Goal: Answer question/provide support: Share knowledge or assist other users

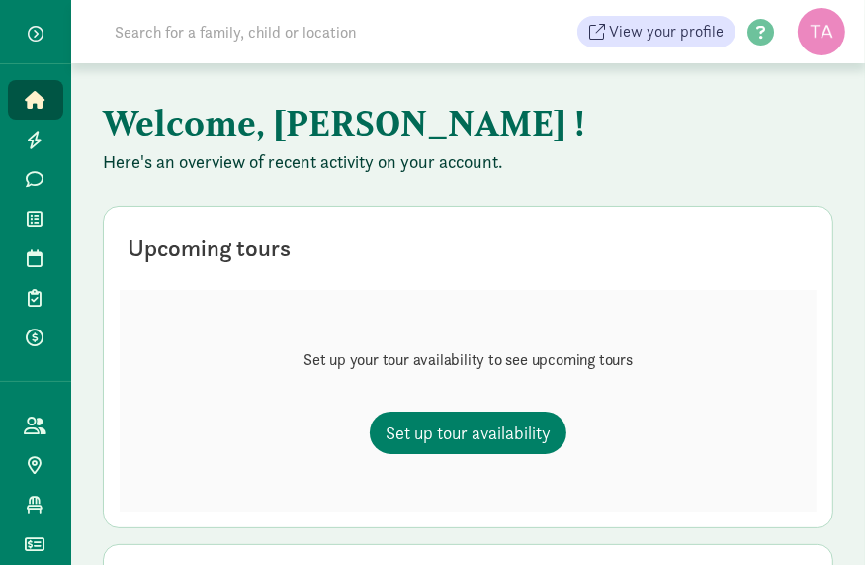
click at [186, 38] on input at bounding box center [340, 32] width 475 height 40
type input "mattxsoph@gmail.com"
click at [390, 237] on div "Upcoming tours" at bounding box center [468, 247] width 697 height 51
click at [169, 33] on input "mattxsoph@gmail.com" at bounding box center [340, 32] width 475 height 40
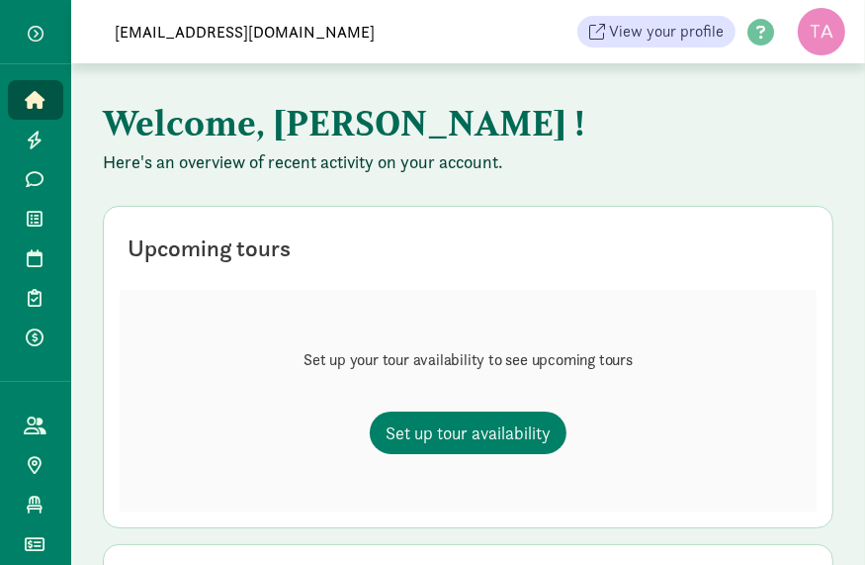
click at [169, 33] on input "mattxsoph@gmail.com" at bounding box center [340, 32] width 475 height 40
type input "k"
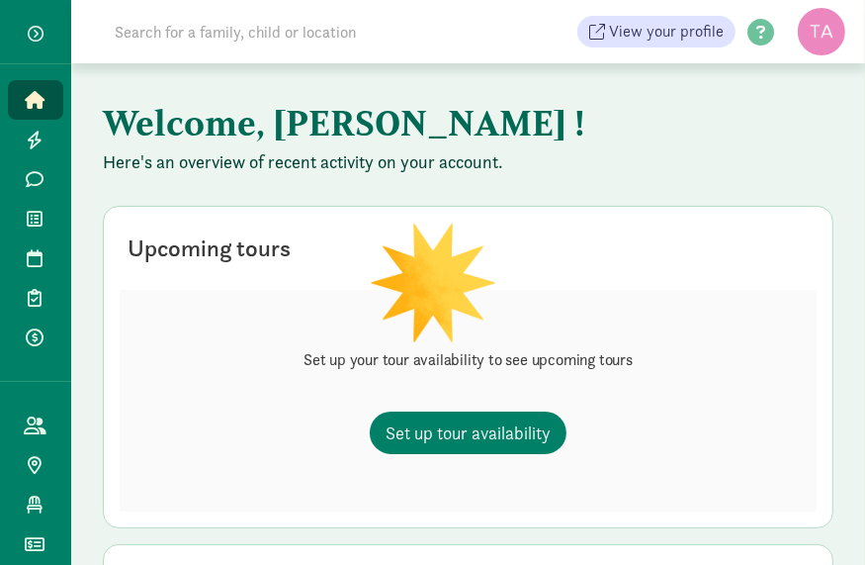
click at [383, 33] on input at bounding box center [340, 32] width 475 height 40
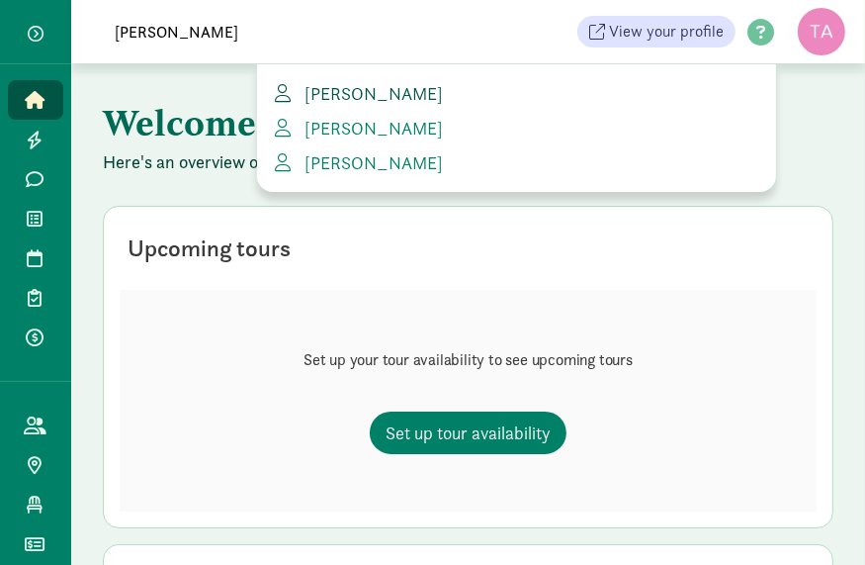
type input "annie"
click at [372, 88] on span "Annie Condon" at bounding box center [370, 93] width 146 height 23
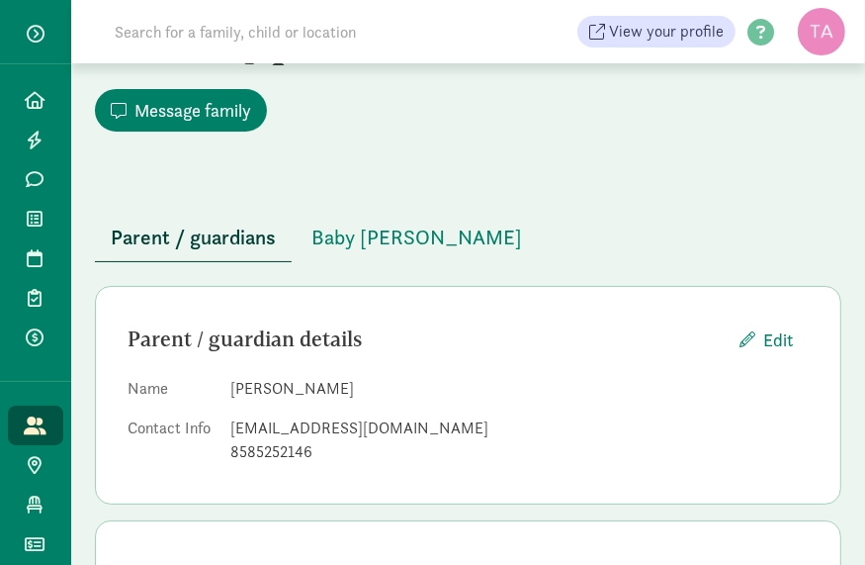
scroll to position [14, 0]
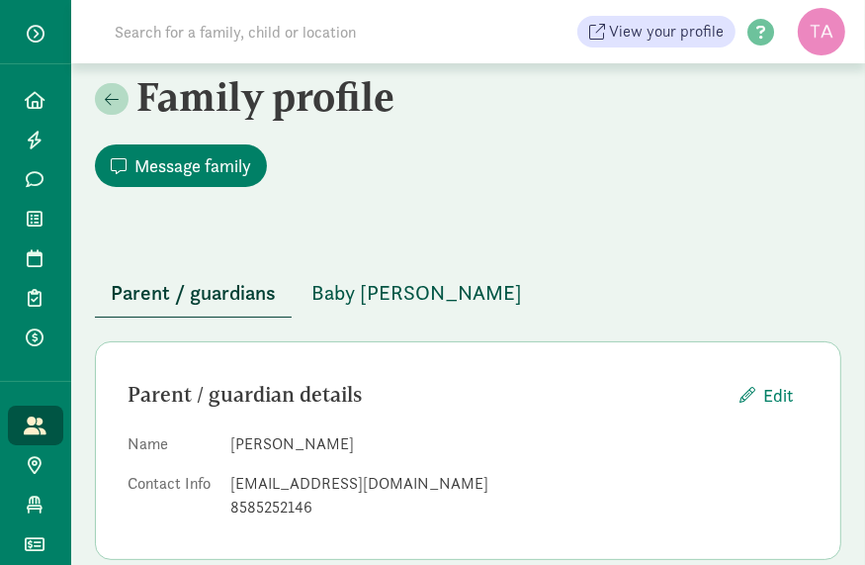
click at [355, 297] on span "Baby [PERSON_NAME]" at bounding box center [416, 293] width 211 height 32
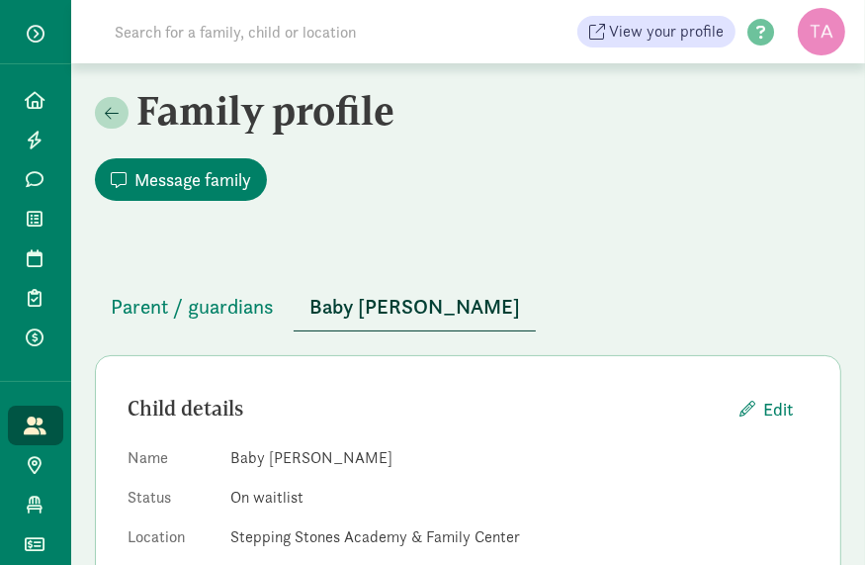
click at [283, 23] on input at bounding box center [340, 32] width 475 height 40
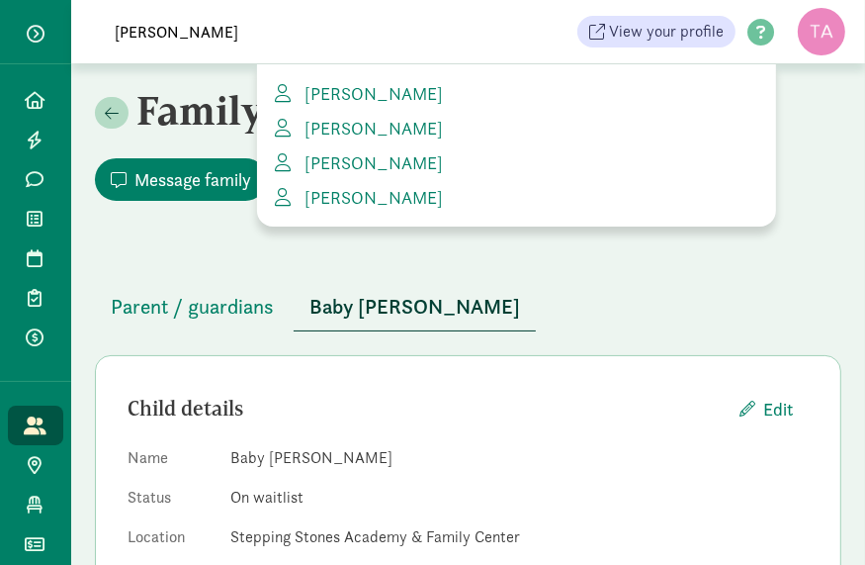
type input "[PERSON_NAME]"
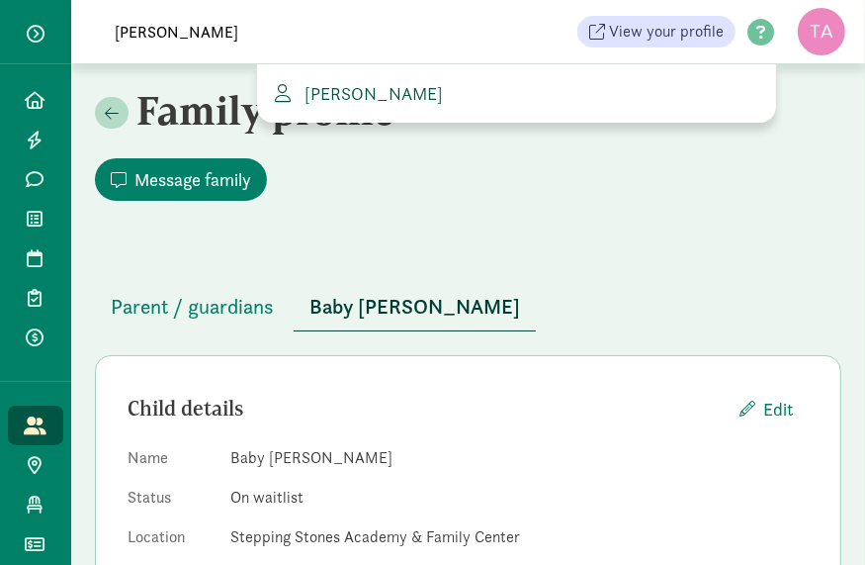
click at [355, 93] on span "[PERSON_NAME]" at bounding box center [370, 93] width 146 height 23
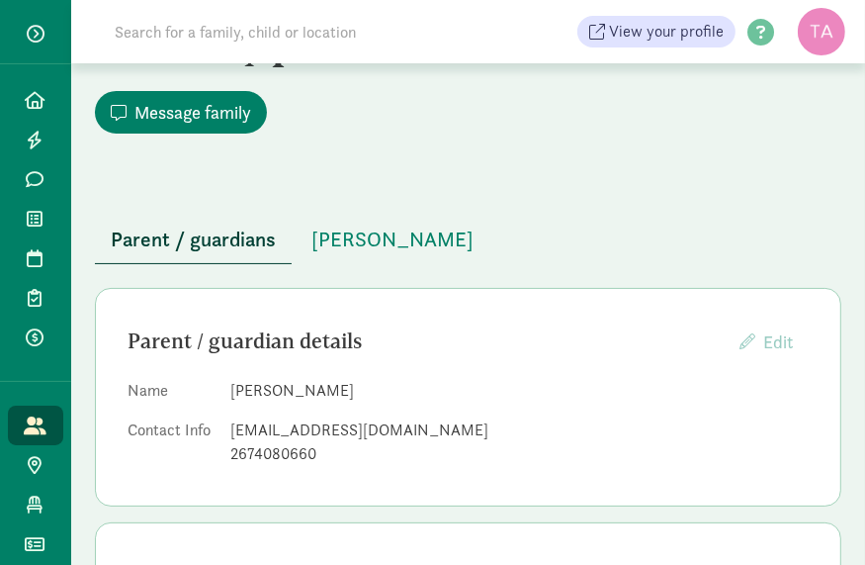
scroll to position [70, 0]
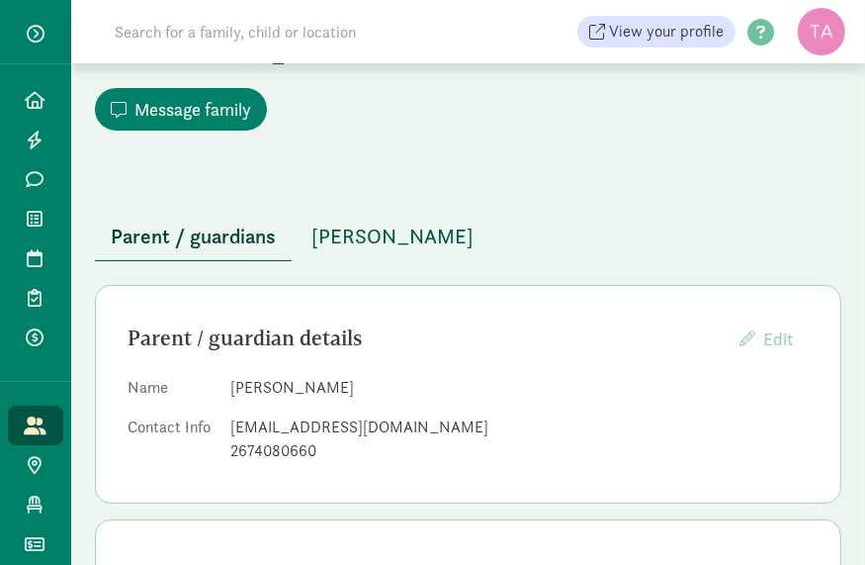
click at [420, 232] on span "Rosie Hornthal" at bounding box center [392, 236] width 162 height 32
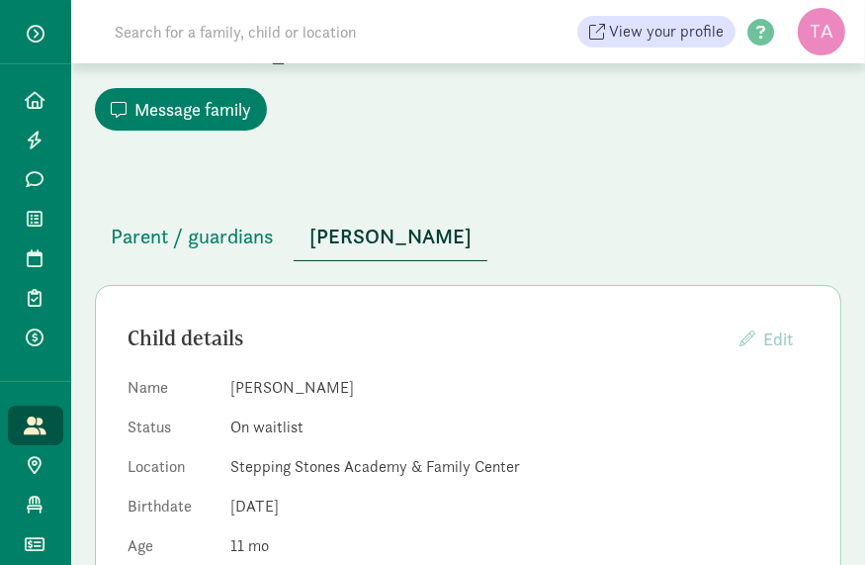
click at [373, 376] on dd "Rosie Hornthal" at bounding box center [519, 388] width 578 height 24
click at [483, 467] on dd "Stepping Stones Academy & Family Center" at bounding box center [519, 467] width 578 height 24
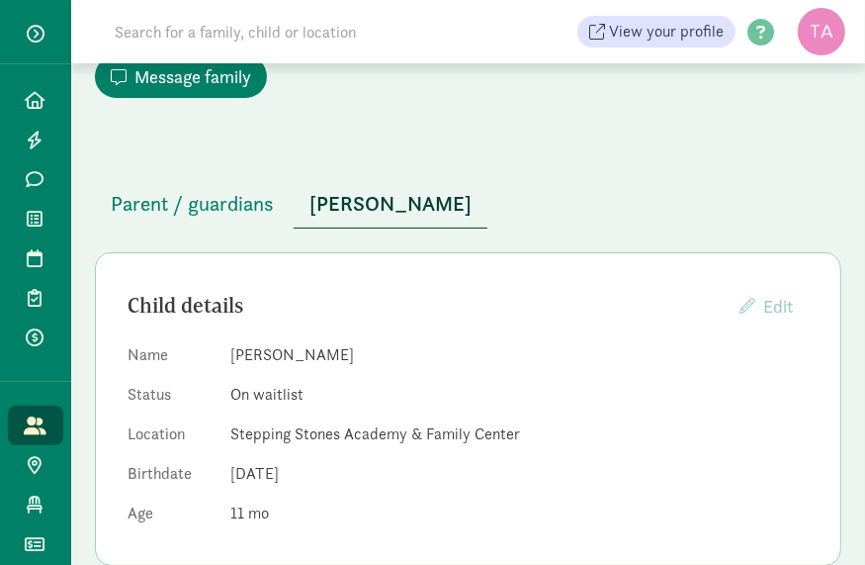
scroll to position [102, 0]
click at [342, 323] on div "Child details Edit Providers cannot edit children whose parents have created a …" at bounding box center [468, 307] width 681 height 43
click at [357, 32] on input at bounding box center [340, 32] width 475 height 40
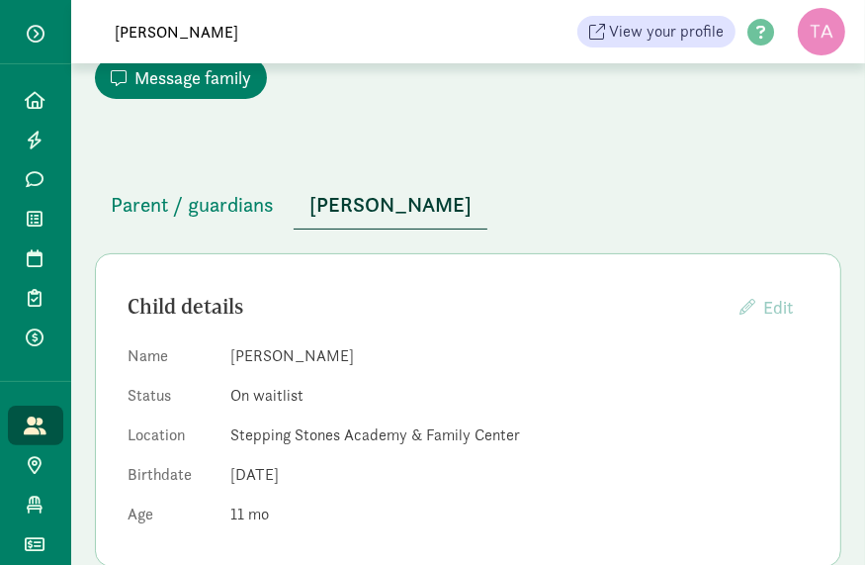
click at [255, 38] on input "melissa byrne" at bounding box center [340, 32] width 475 height 40
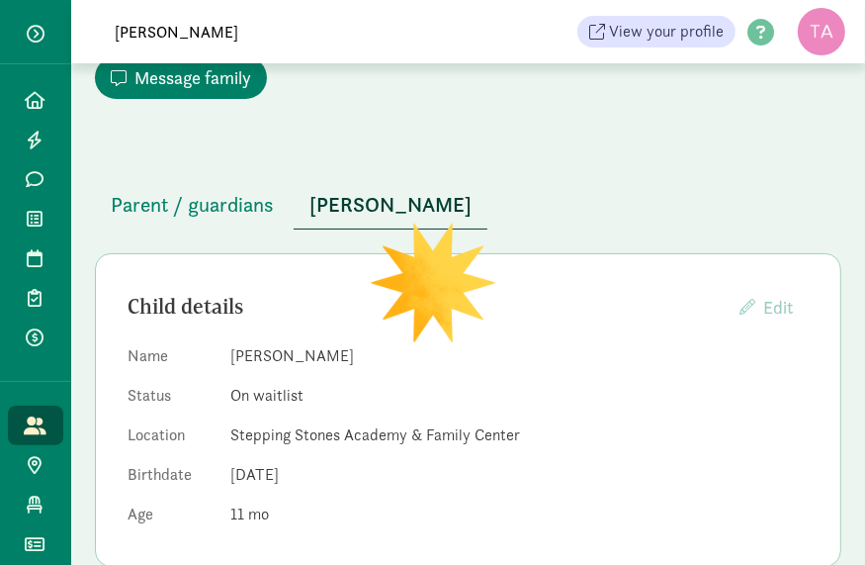
type input "melissa byrne"
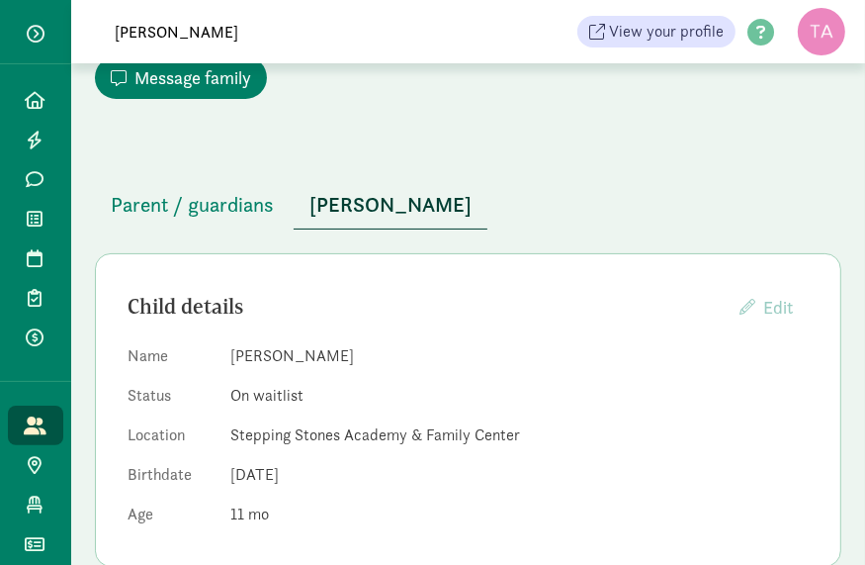
drag, startPoint x: 275, startPoint y: 19, endPoint x: 48, endPoint y: 50, distance: 228.6
click at [48, 50] on div "Home Leads Messages Waitlist Tours Enrollments Payments All families Public pro…" at bounding box center [432, 31] width 865 height 63
paste input "Peterlbyrne@gmail.com"
click at [299, 27] on input "Peterlbyrne@gmail.com" at bounding box center [340, 32] width 475 height 40
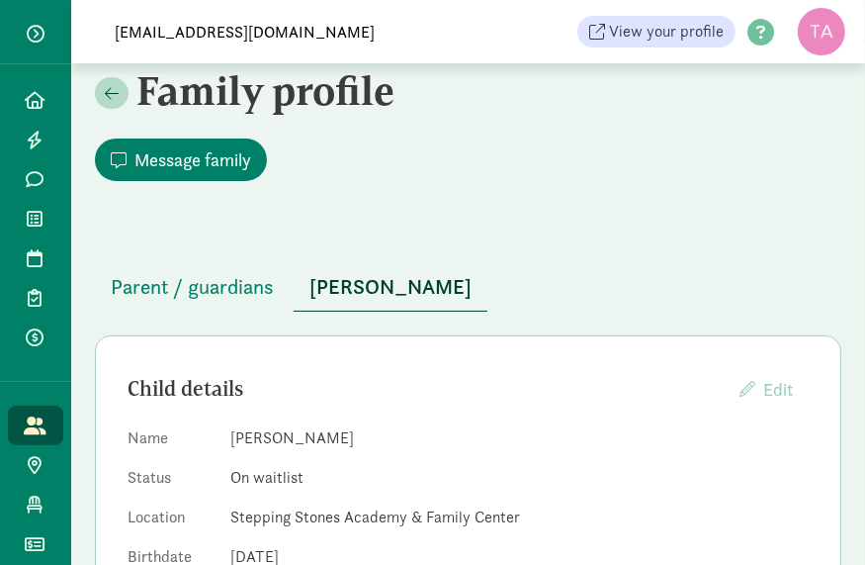
scroll to position [0, 0]
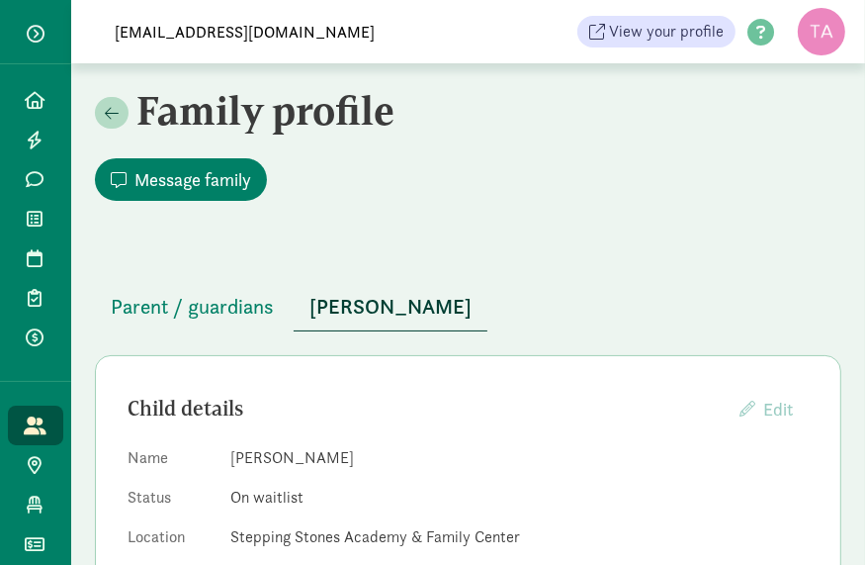
click at [297, 29] on input "Peterlbyrne@gmail.com" at bounding box center [340, 32] width 475 height 40
click at [341, 18] on input "Peterlbyrne@gmail.com" at bounding box center [340, 32] width 475 height 40
type input "P"
paste input "914-588-5146"
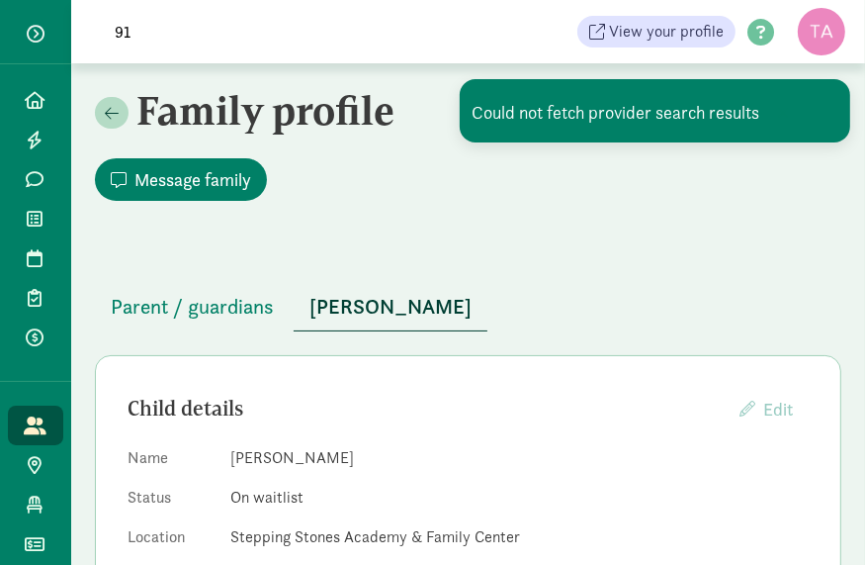
type input "9"
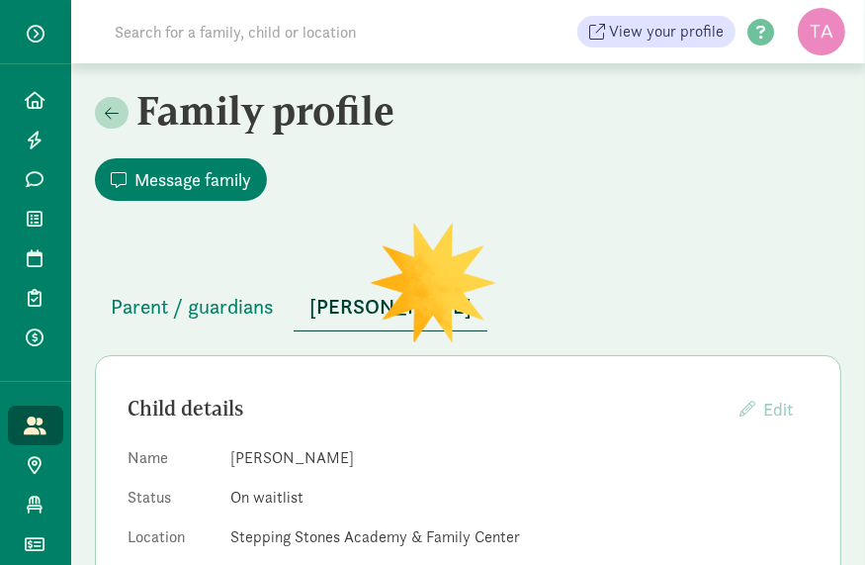
click at [657, 193] on div "Message family" at bounding box center [468, 175] width 746 height 66
click at [245, 28] on input at bounding box center [340, 32] width 475 height 40
paste input "Melissa Piskozub"
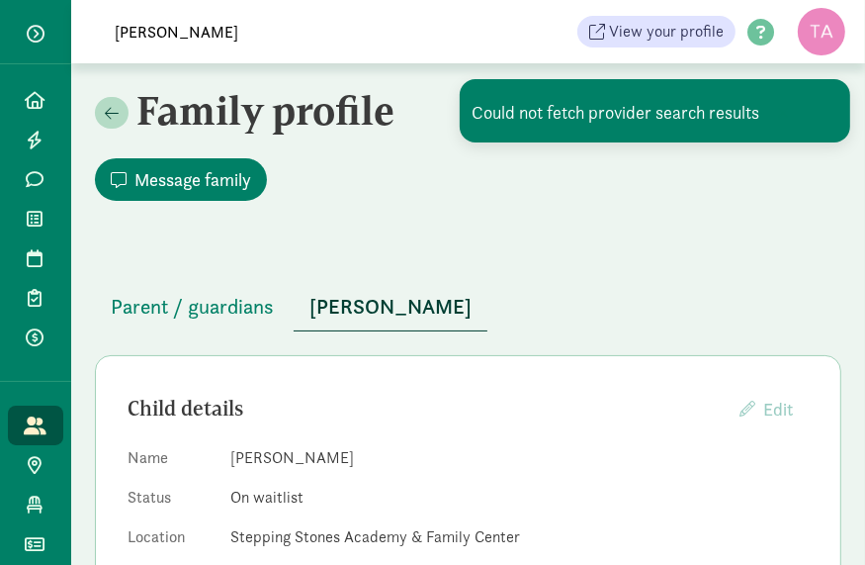
click at [265, 35] on input "Melissa Piskozub" at bounding box center [340, 32] width 475 height 40
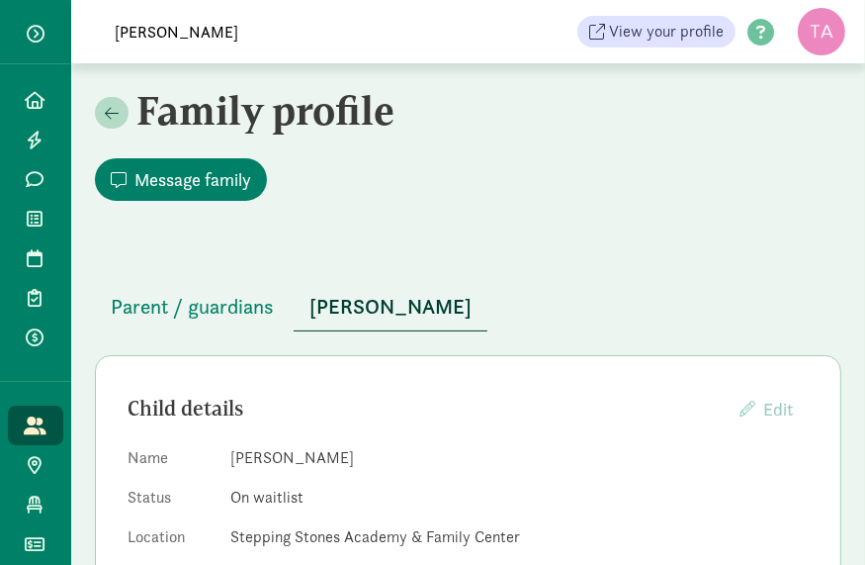
click at [314, 36] on input "Melissa Piskozub" at bounding box center [340, 32] width 475 height 40
type input "M"
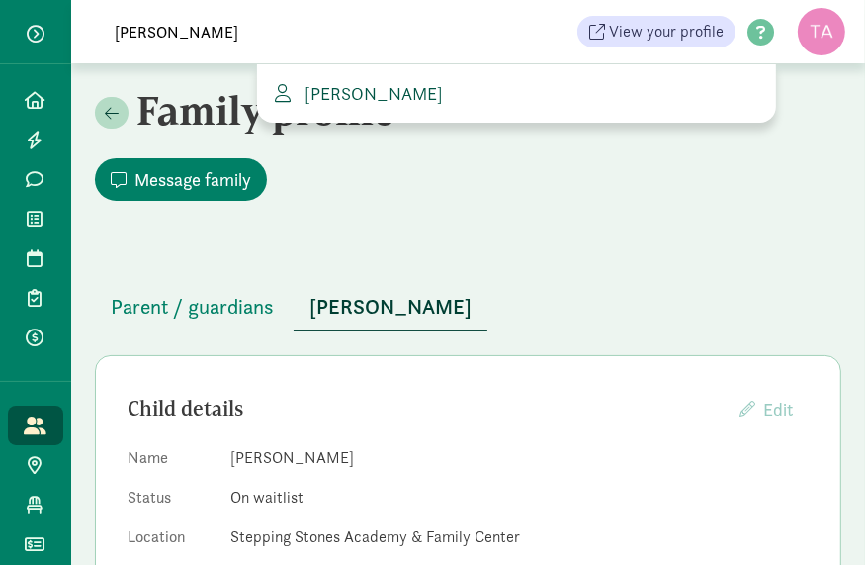
type input "peter b"
click at [348, 94] on span "Peter Byrne" at bounding box center [370, 93] width 146 height 23
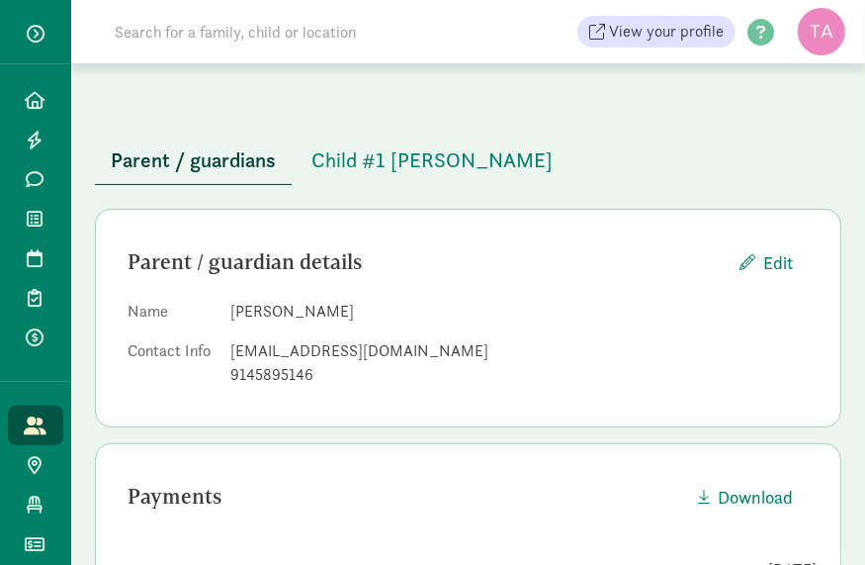
scroll to position [150, 0]
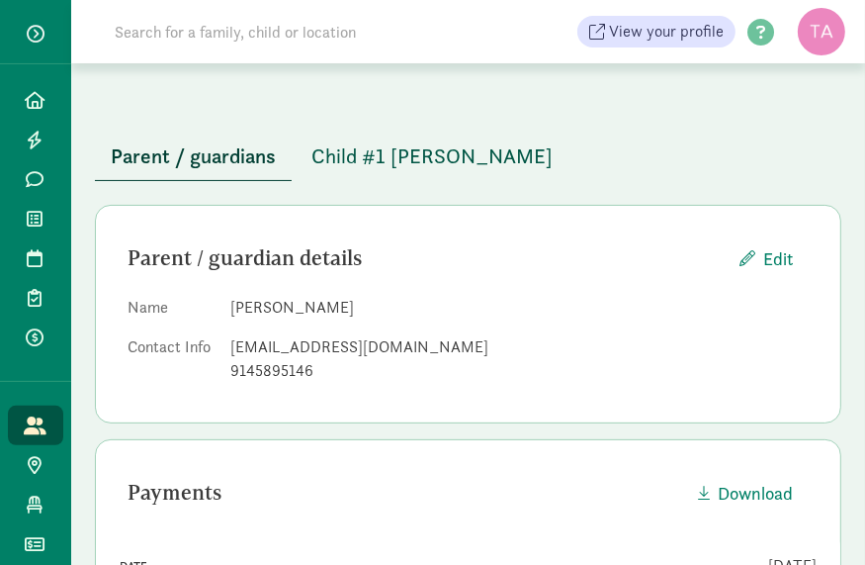
click at [369, 169] on span "Child #1 Byrne" at bounding box center [431, 156] width 241 height 32
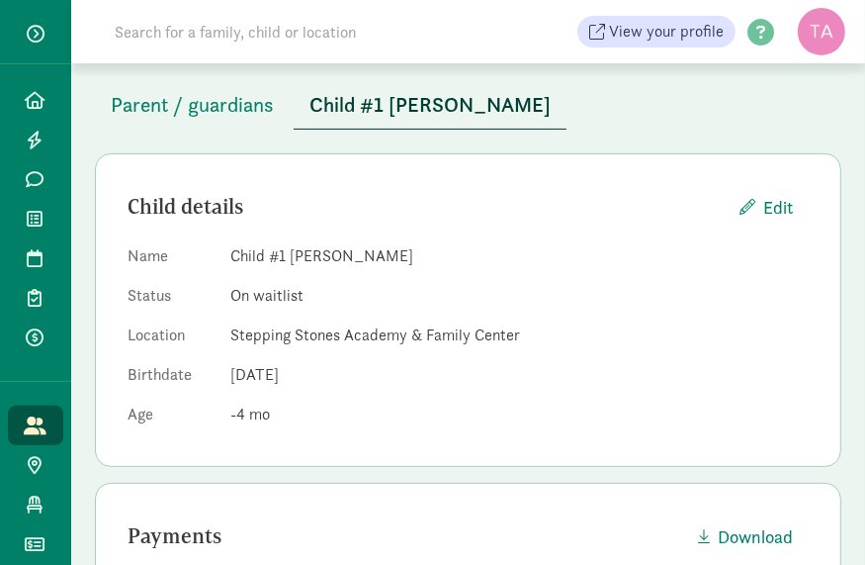
scroll to position [204, 0]
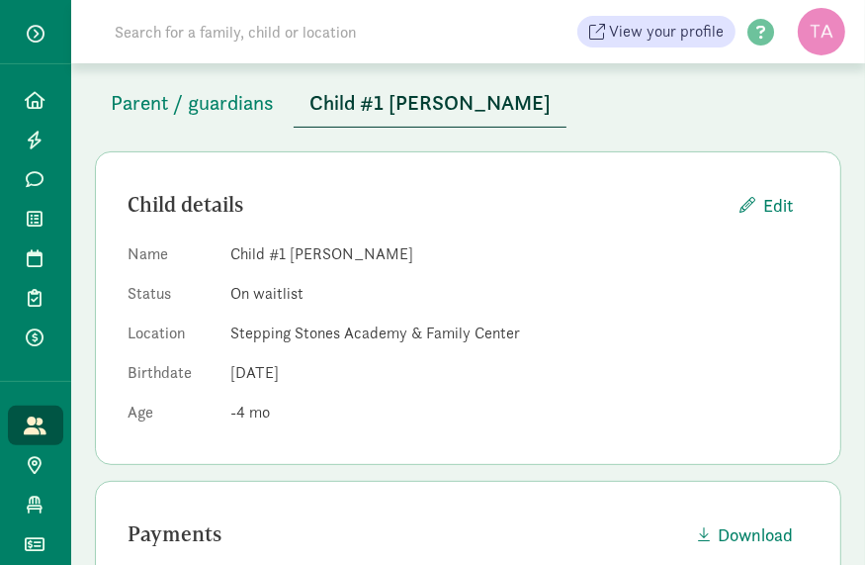
click at [177, 35] on input at bounding box center [340, 32] width 475 height 40
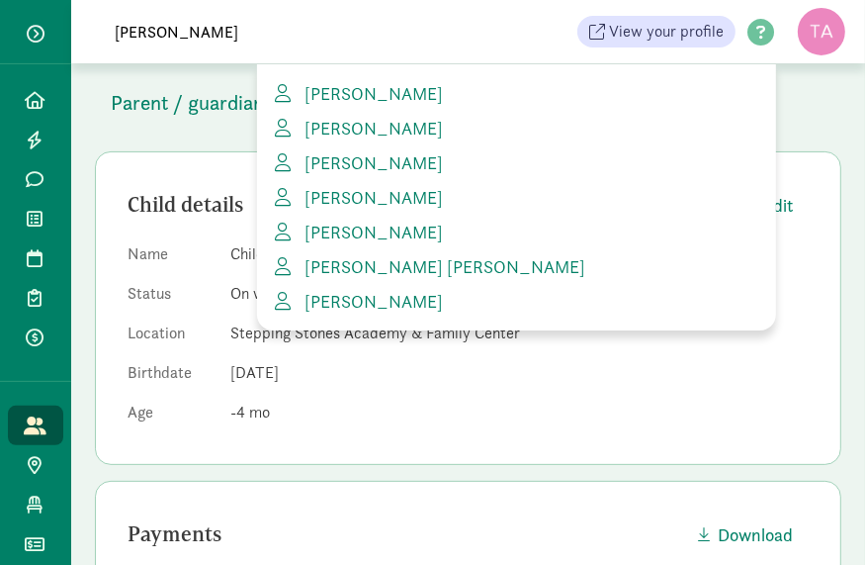
type input "stephanie"
click at [435, 44] on input "stephanie" at bounding box center [340, 32] width 475 height 40
drag, startPoint x: 226, startPoint y: 44, endPoint x: 36, endPoint y: 52, distance: 191.0
click at [36, 52] on div "Home Leads Messages Waitlist Tours Enrollments Payments All families Public pro…" at bounding box center [432, 31] width 865 height 63
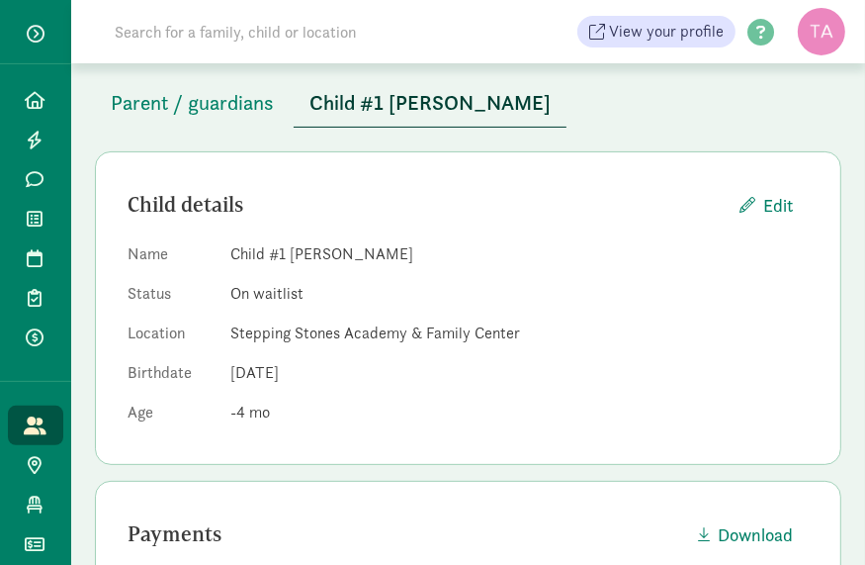
type input "v"
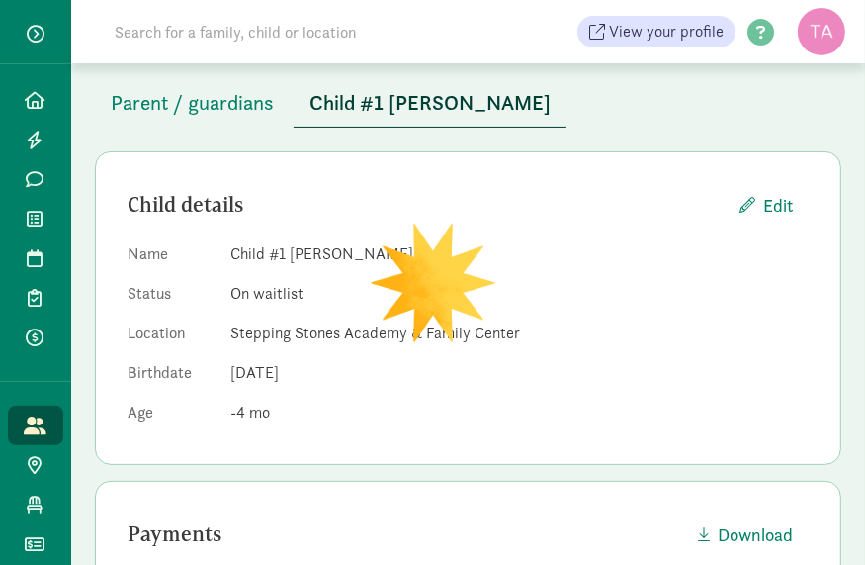
paste input "stephaniebrunner0321@gmail.com"
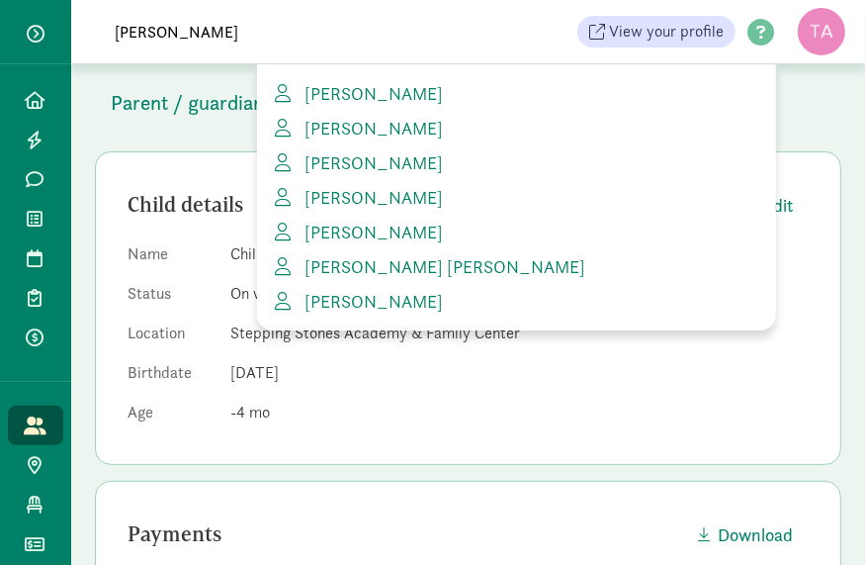
type input "stephanie"
click at [332, 89] on span "Stephanie Jordan" at bounding box center [370, 93] width 146 height 23
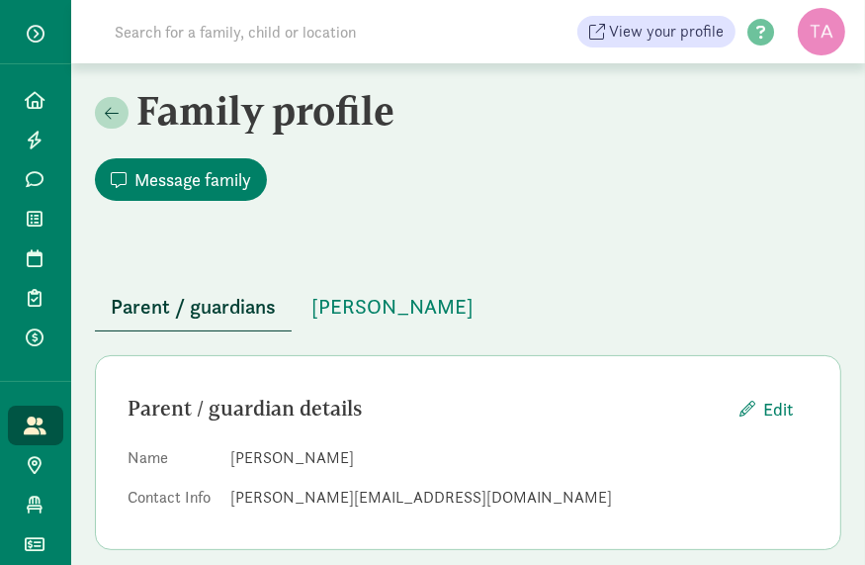
click at [156, 18] on input at bounding box center [340, 32] width 475 height 40
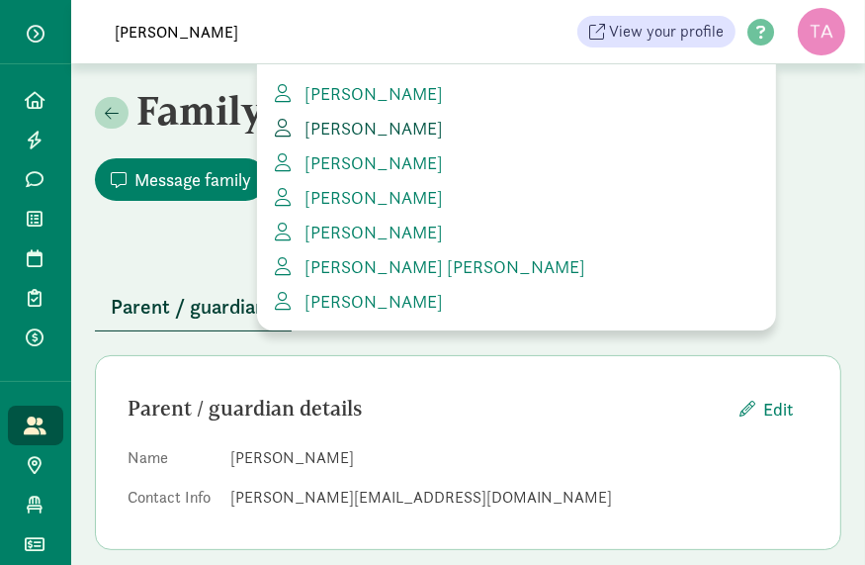
type input "[PERSON_NAME]"
click at [357, 119] on span "Stephanie Judd" at bounding box center [370, 128] width 146 height 23
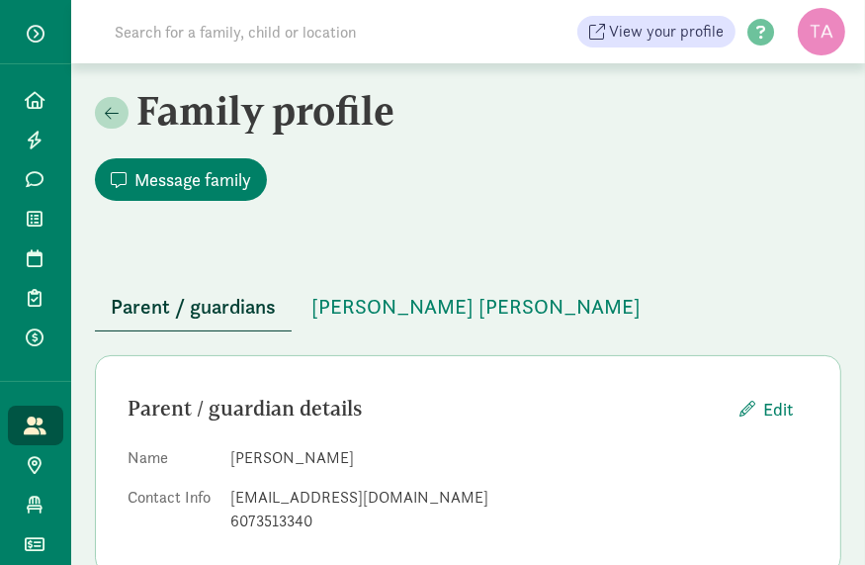
click at [241, 29] on input at bounding box center [340, 32] width 475 height 40
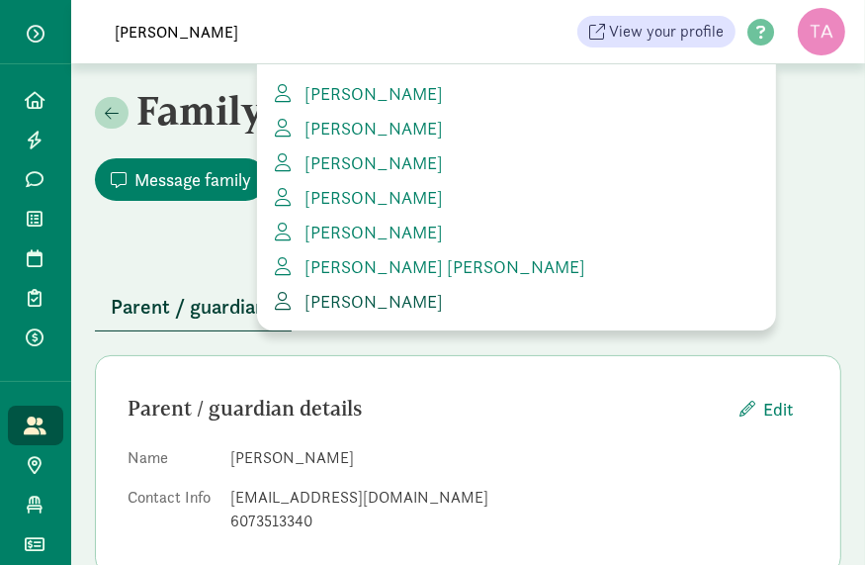
type input "stephanie"
click at [422, 293] on span "[PERSON_NAME]" at bounding box center [370, 301] width 146 height 23
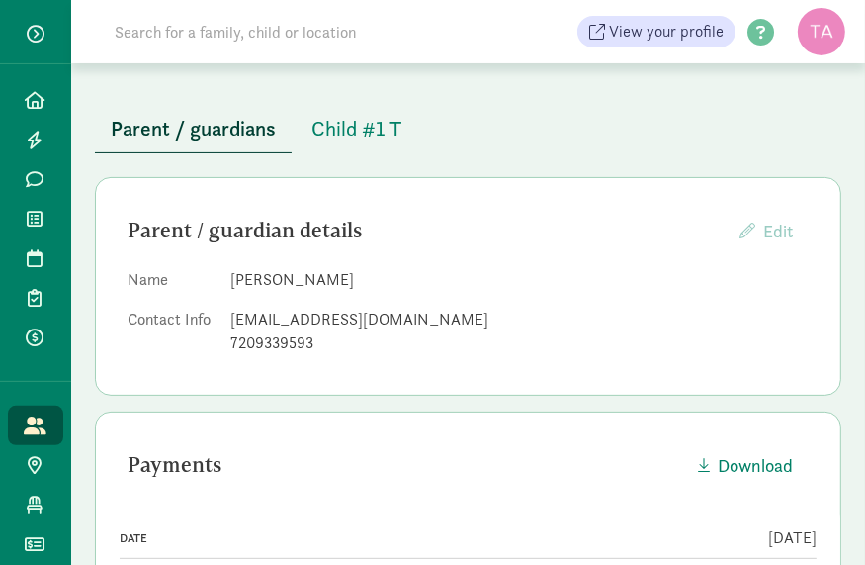
scroll to position [178, 0]
click at [377, 133] on span "Child #1 T" at bounding box center [356, 129] width 90 height 32
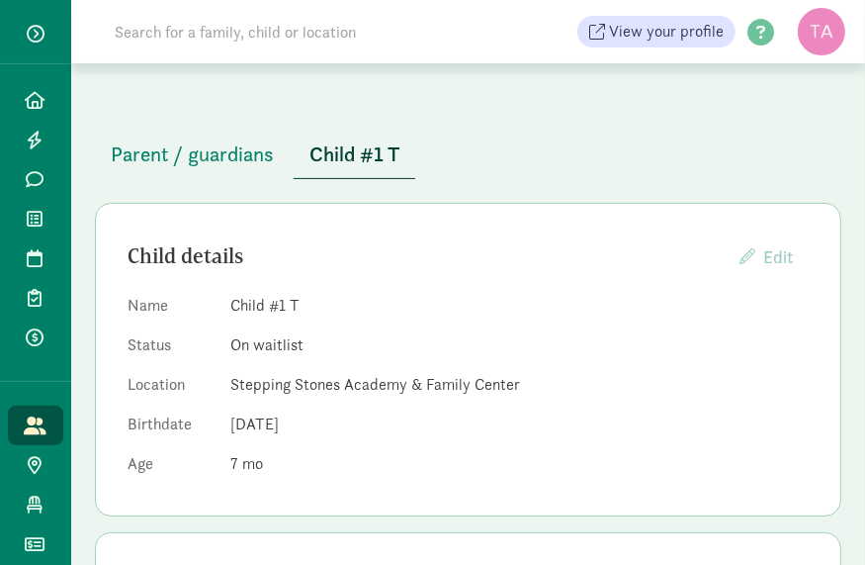
scroll to position [119, 0]
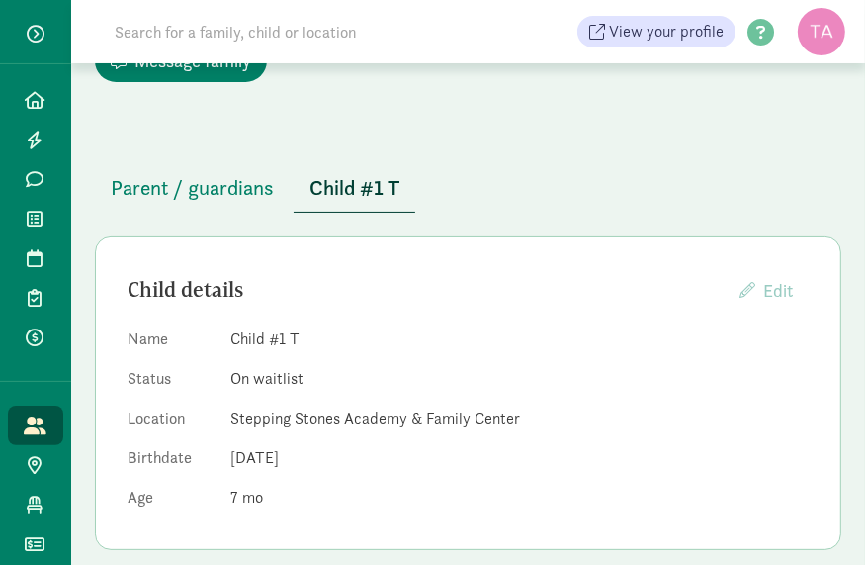
click at [182, 33] on input at bounding box center [340, 32] width 475 height 40
click at [499, 85] on div "Message family" at bounding box center [468, 57] width 746 height 66
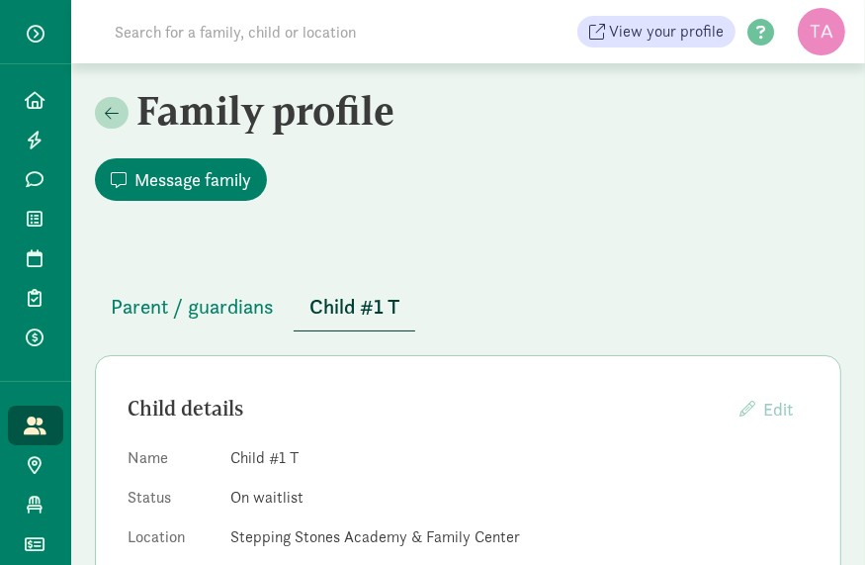
click at [269, 29] on input at bounding box center [340, 32] width 475 height 40
click at [249, 42] on input at bounding box center [340, 32] width 475 height 40
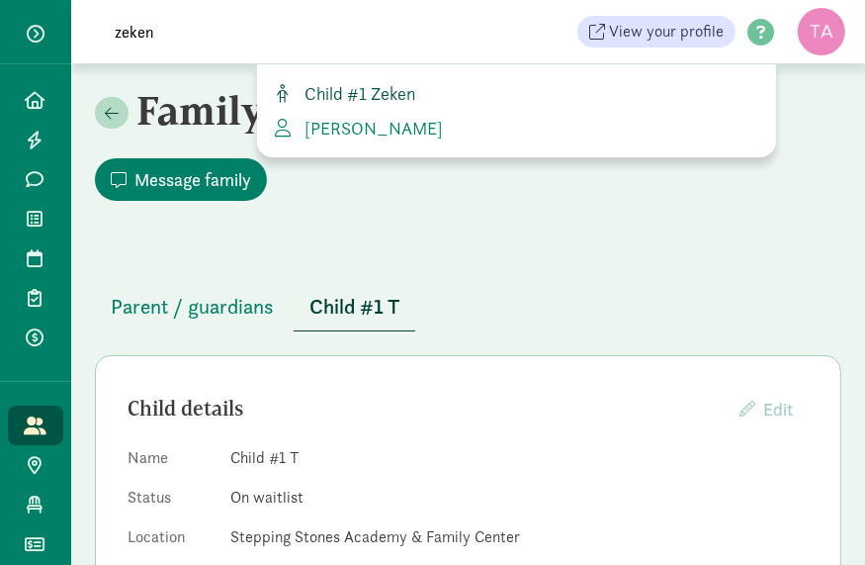
type input "zeken"
click at [356, 101] on span "Child #1 Zeken" at bounding box center [356, 93] width 119 height 23
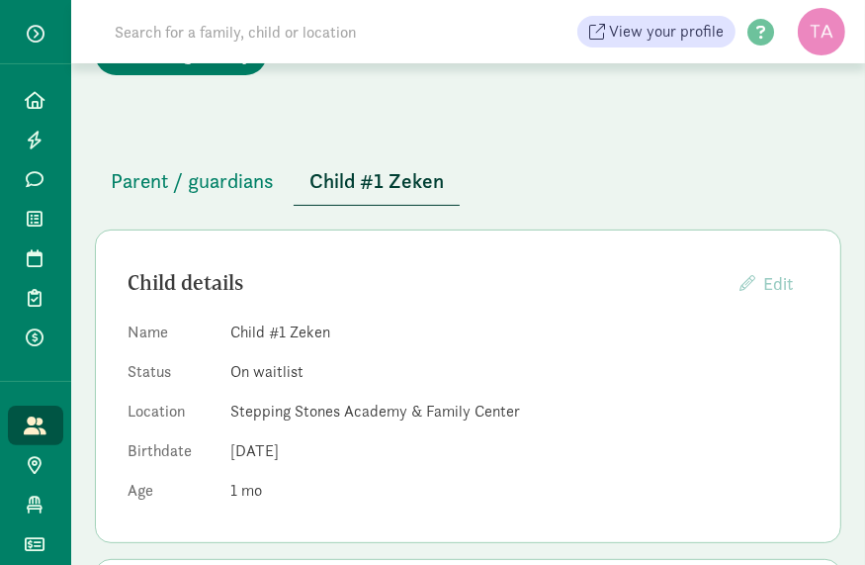
scroll to position [125, 0]
click at [226, 44] on input at bounding box center [340, 32] width 475 height 40
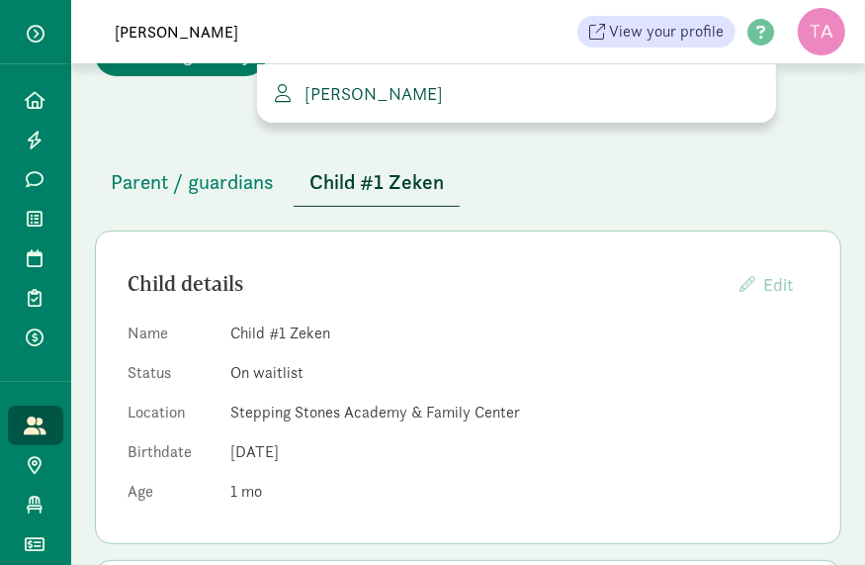
type input "Jaci Gan"
click at [340, 91] on span "[PERSON_NAME]" at bounding box center [370, 93] width 146 height 23
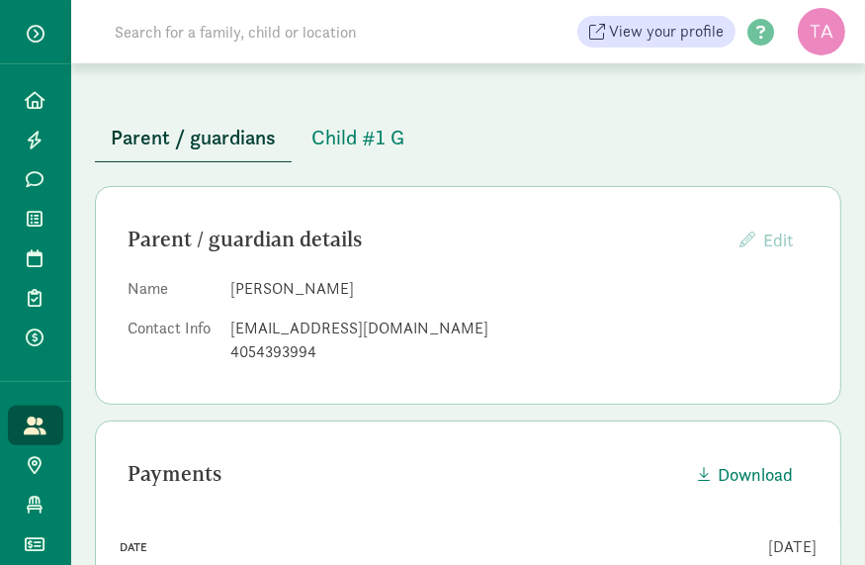
scroll to position [158, 0]
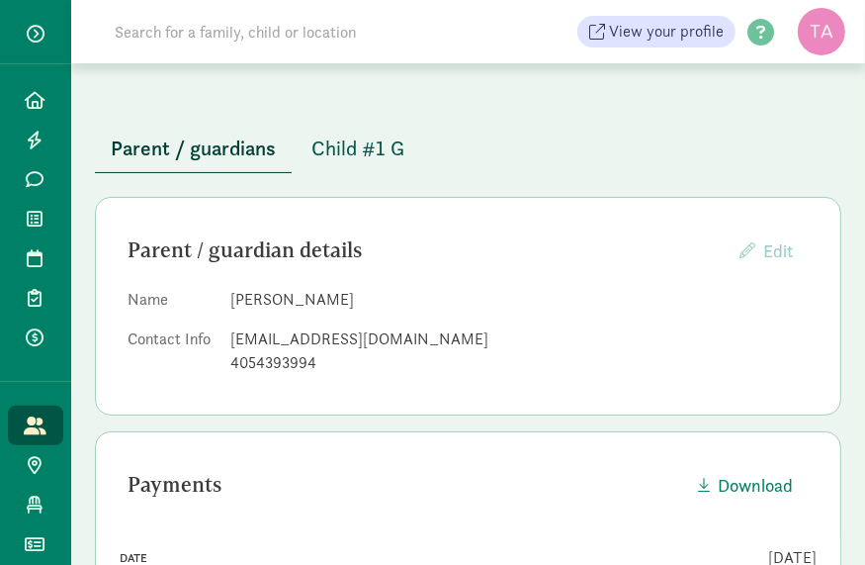
click at [361, 153] on span "Child #1 G" at bounding box center [357, 148] width 93 height 32
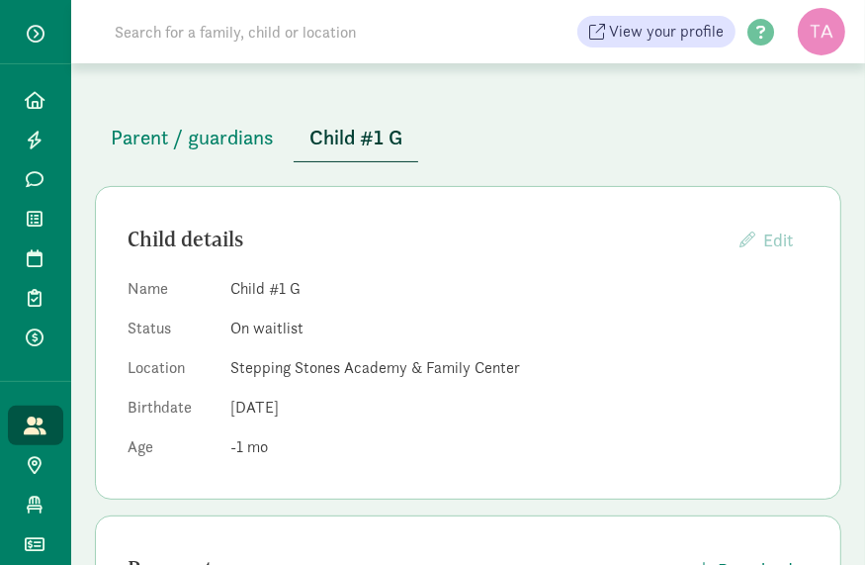
scroll to position [126, 0]
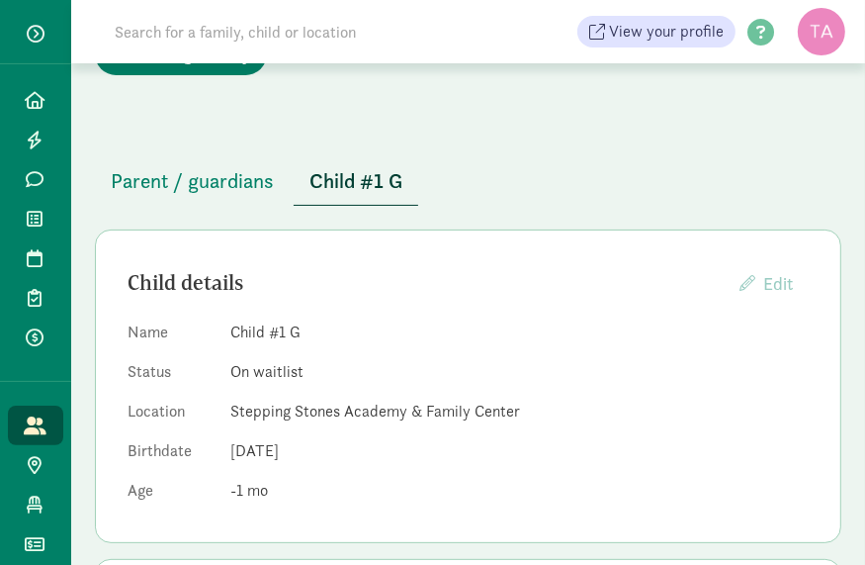
click at [208, 49] on input at bounding box center [340, 32] width 475 height 40
click at [154, 28] on input "[PERSON_NAME]" at bounding box center [340, 32] width 475 height 40
click at [174, 27] on input "[PERSON_NAME]" at bounding box center [340, 32] width 475 height 40
type input "h"
type input "H"
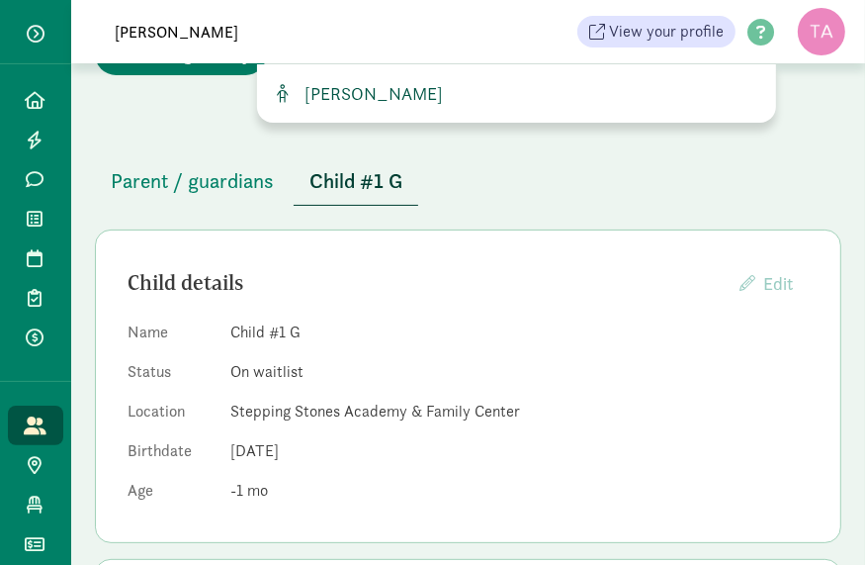
type input "jayne"
click at [335, 90] on span "Jayne H" at bounding box center [370, 93] width 146 height 23
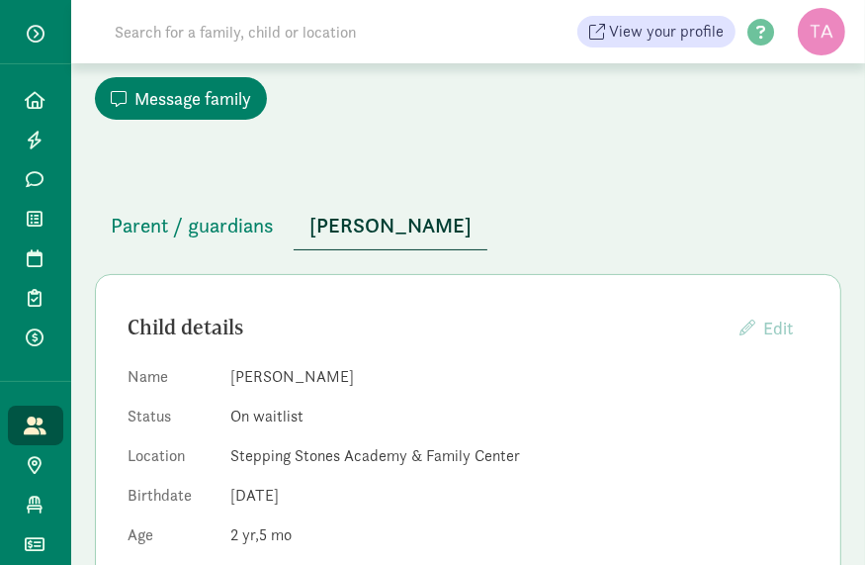
scroll to position [79, 0]
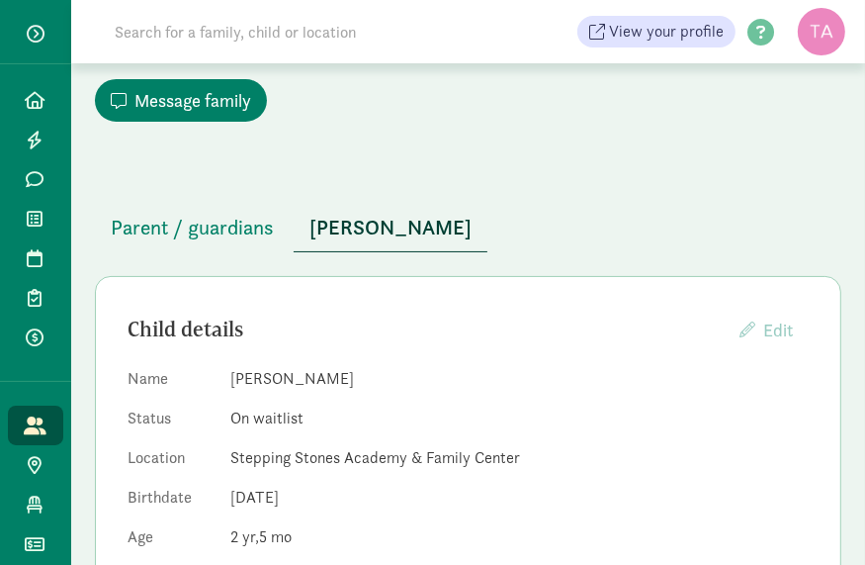
click at [228, 33] on input at bounding box center [340, 32] width 475 height 40
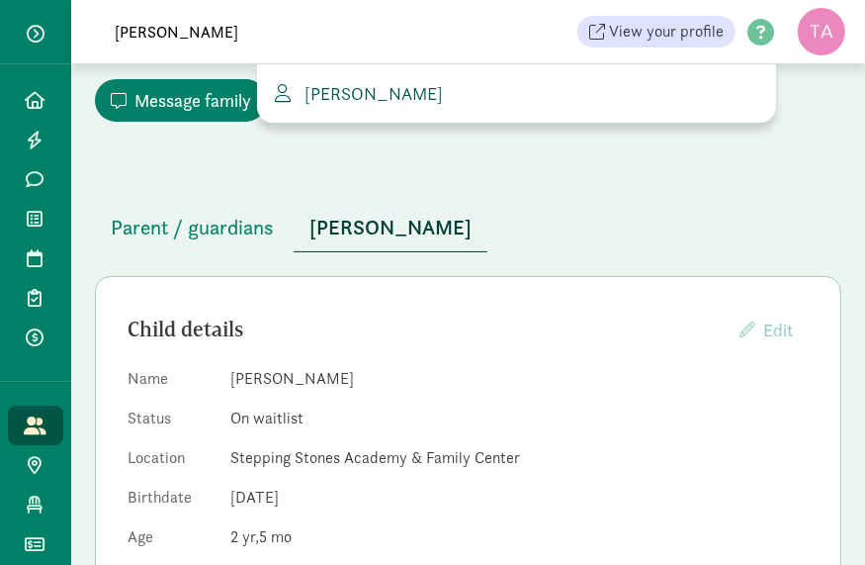
type input "alexis l"
click at [388, 100] on span "[PERSON_NAME]" at bounding box center [370, 93] width 146 height 23
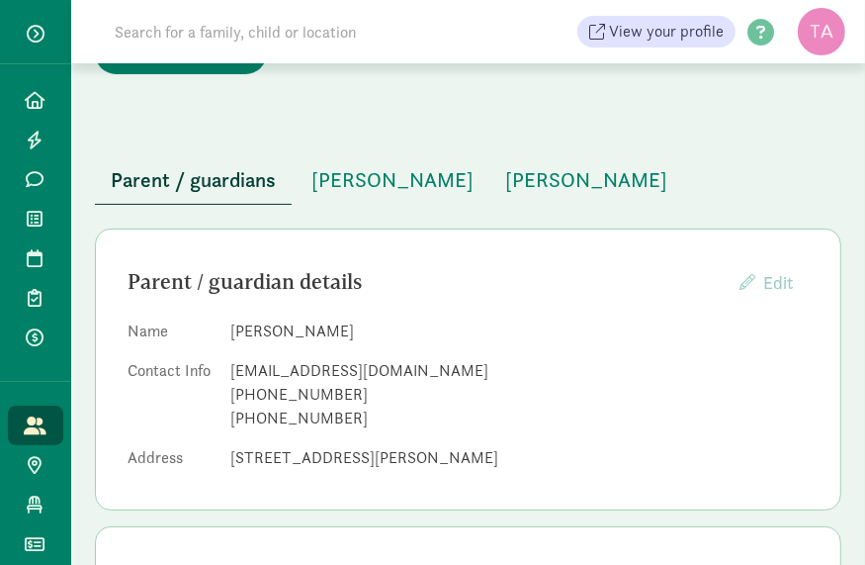
scroll to position [126, 0]
click at [392, 181] on span "[PERSON_NAME]" at bounding box center [392, 181] width 162 height 32
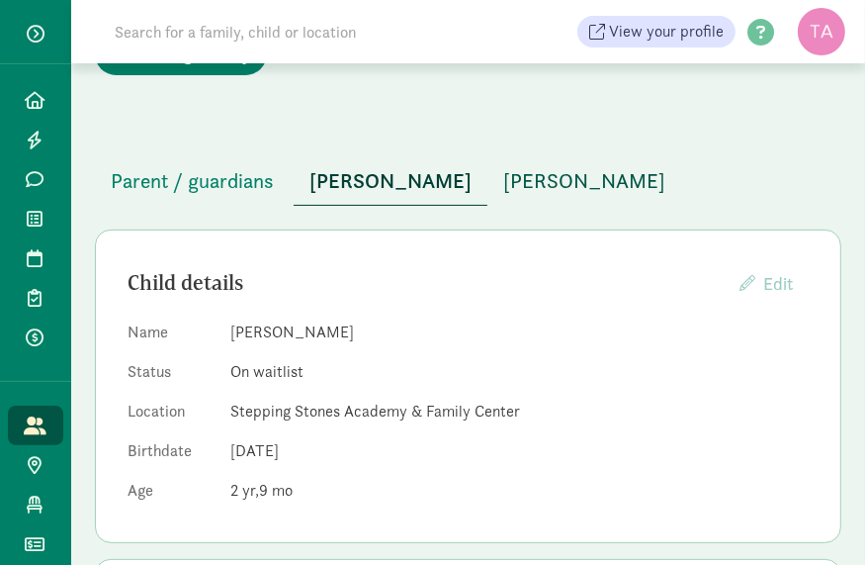
click at [552, 174] on span "Juniper Lansing" at bounding box center [584, 181] width 162 height 32
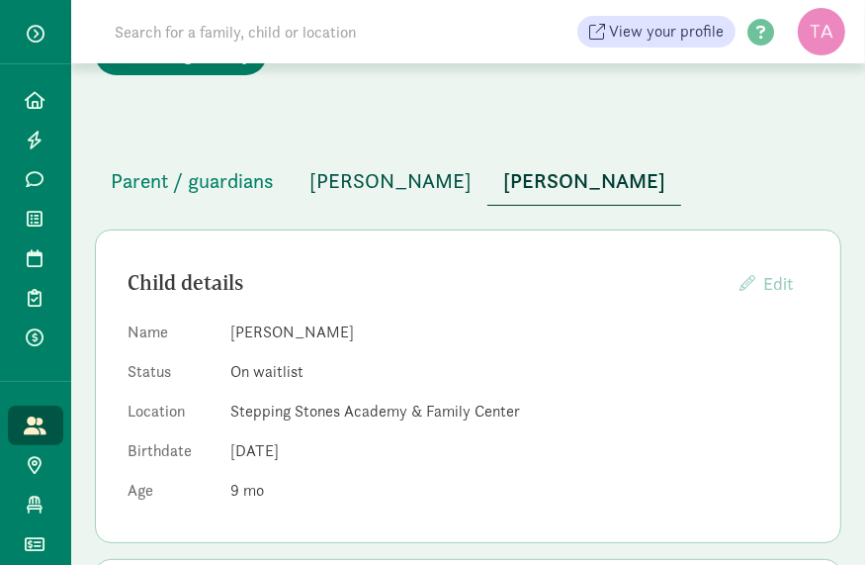
click at [377, 185] on span "Woody Lansing" at bounding box center [390, 181] width 162 height 32
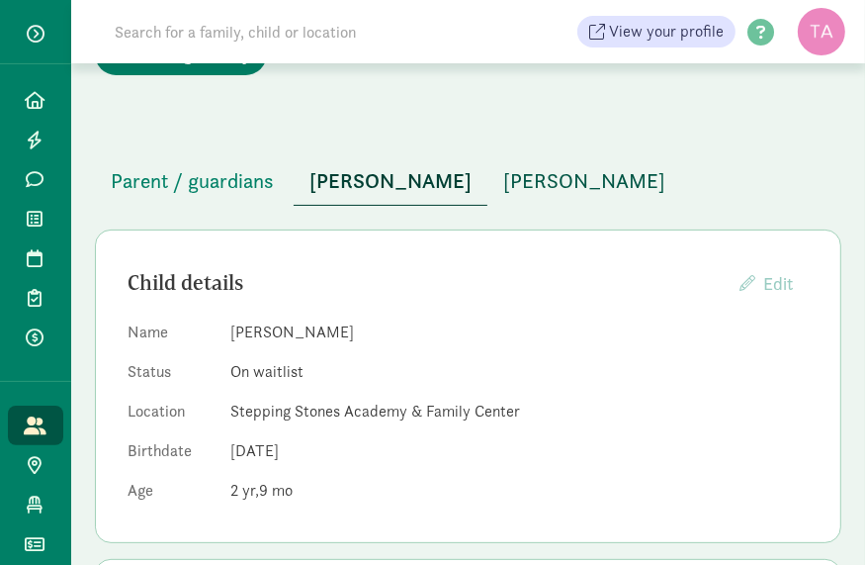
click at [503, 176] on span "Juniper Lansing" at bounding box center [584, 181] width 162 height 32
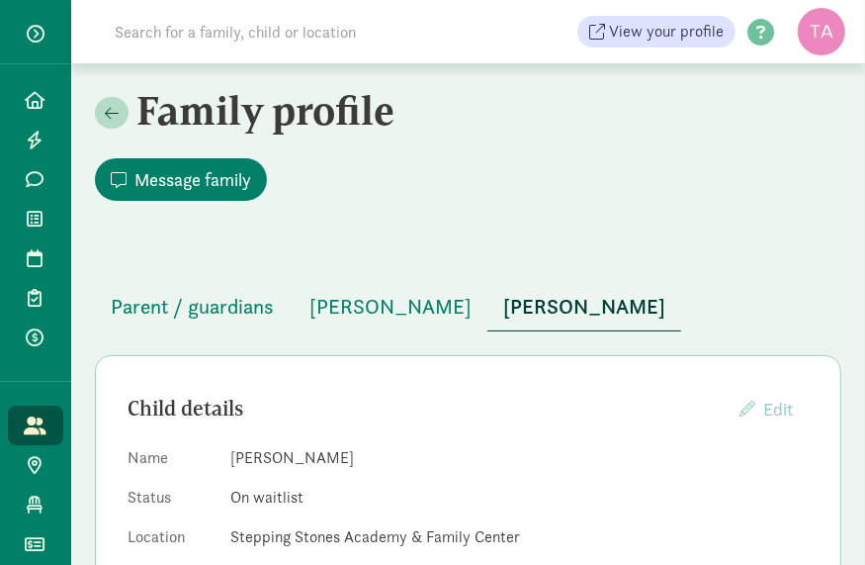
click at [252, 31] on input at bounding box center [340, 32] width 475 height 40
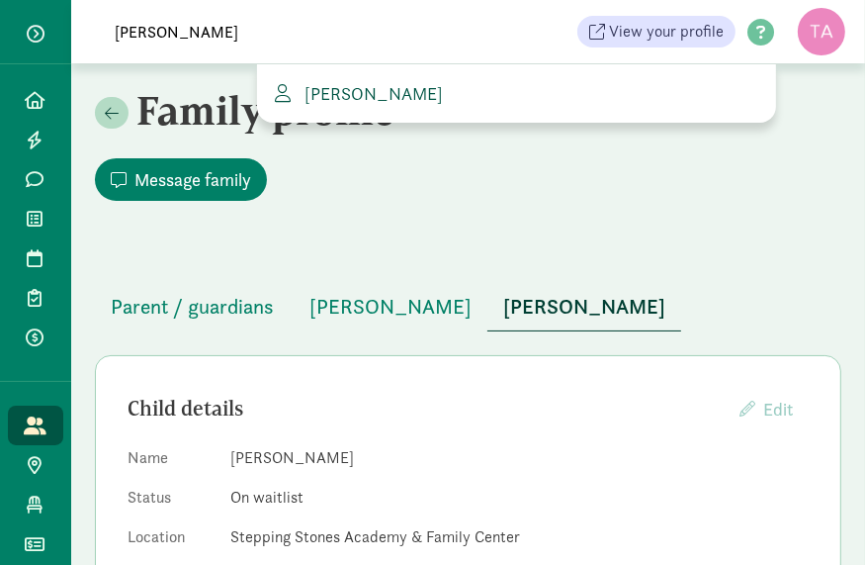
type input "kelly oneil"
click at [370, 91] on span "Kelly ONeill" at bounding box center [370, 93] width 146 height 23
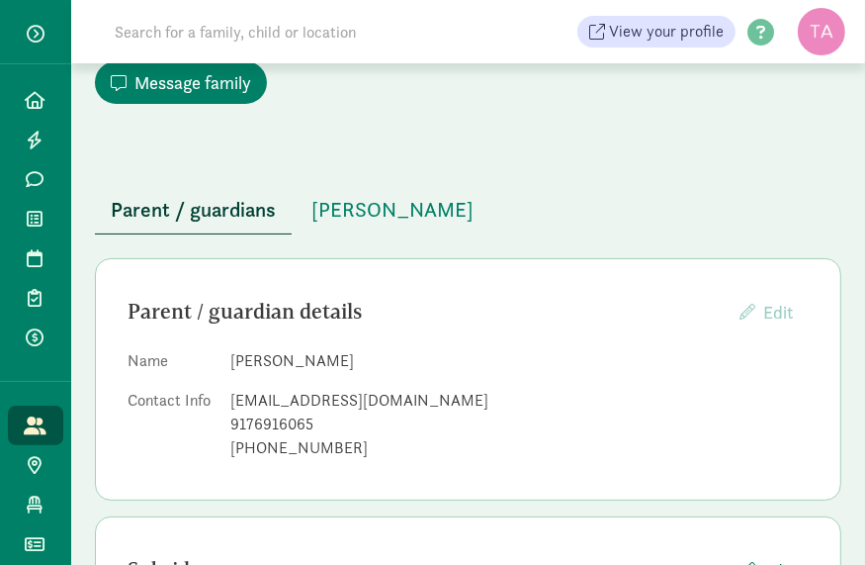
scroll to position [99, 0]
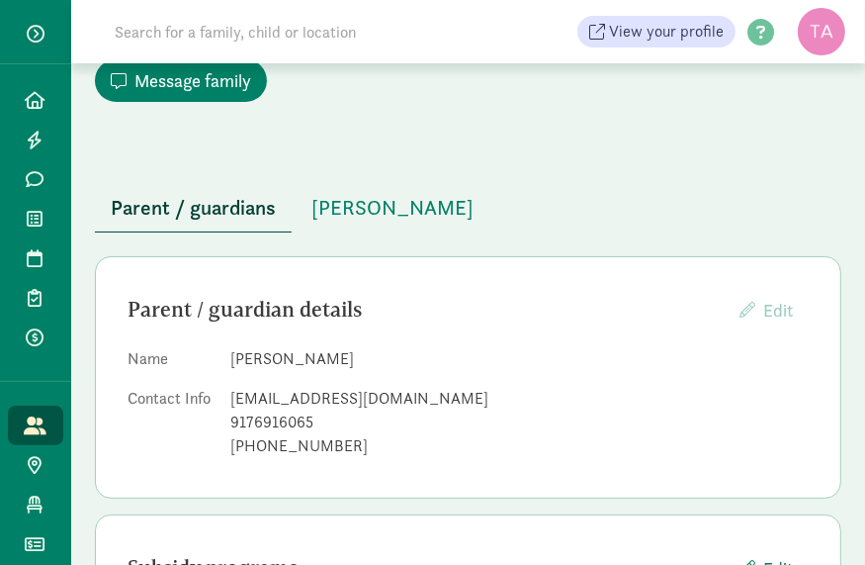
click at [362, 23] on input at bounding box center [340, 32] width 475 height 40
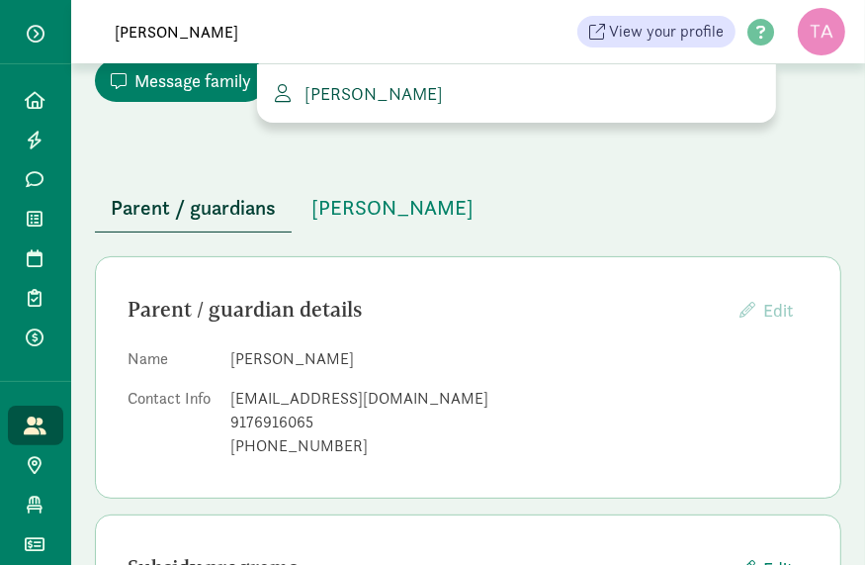
type input "sadie"
click at [392, 85] on span "Sadie Fulton" at bounding box center [370, 93] width 146 height 23
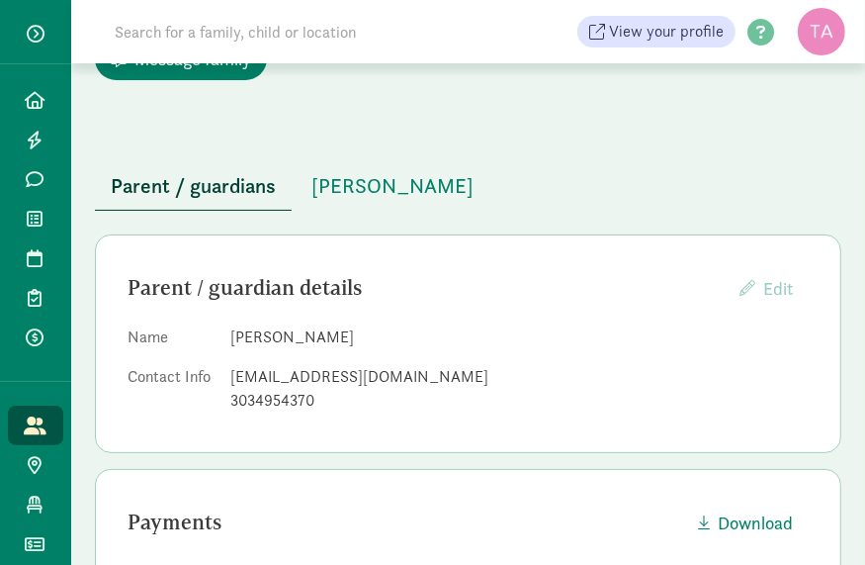
scroll to position [137, 0]
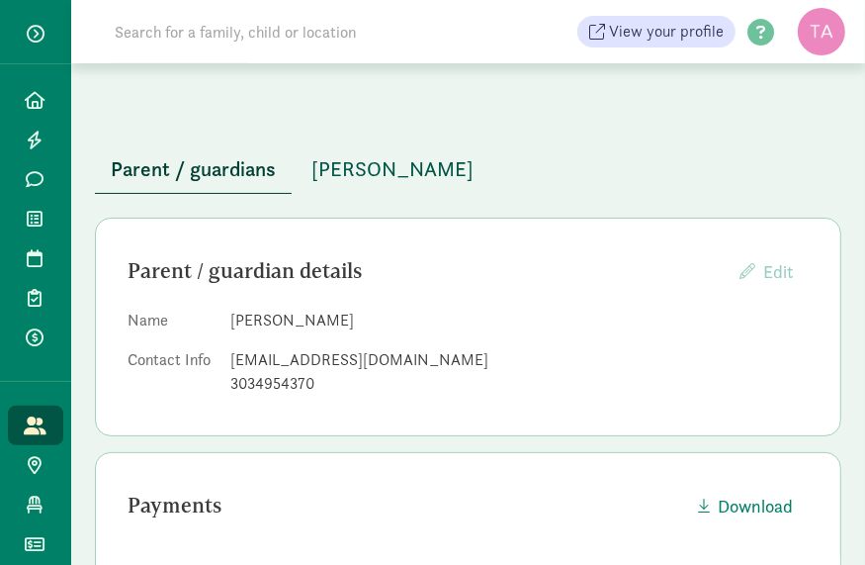
click at [356, 177] on span "Parker Keeling" at bounding box center [392, 169] width 162 height 32
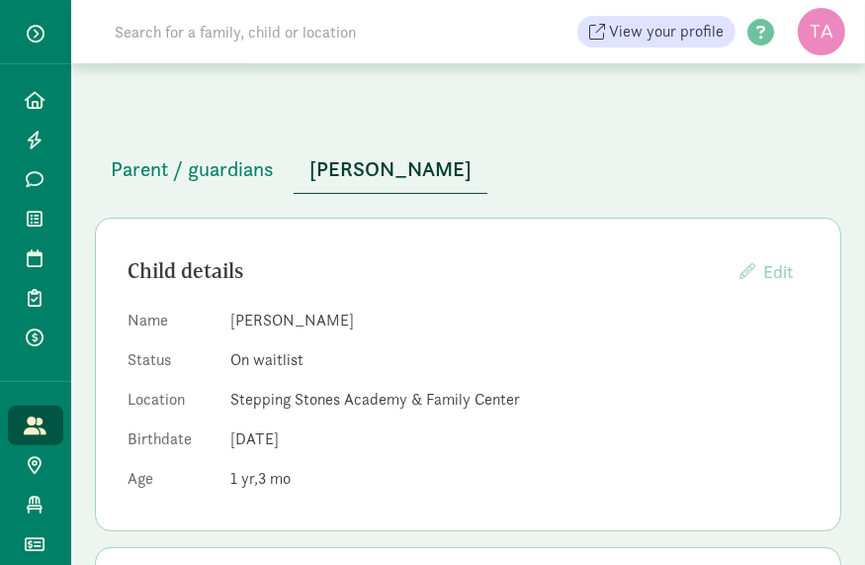
scroll to position [15, 0]
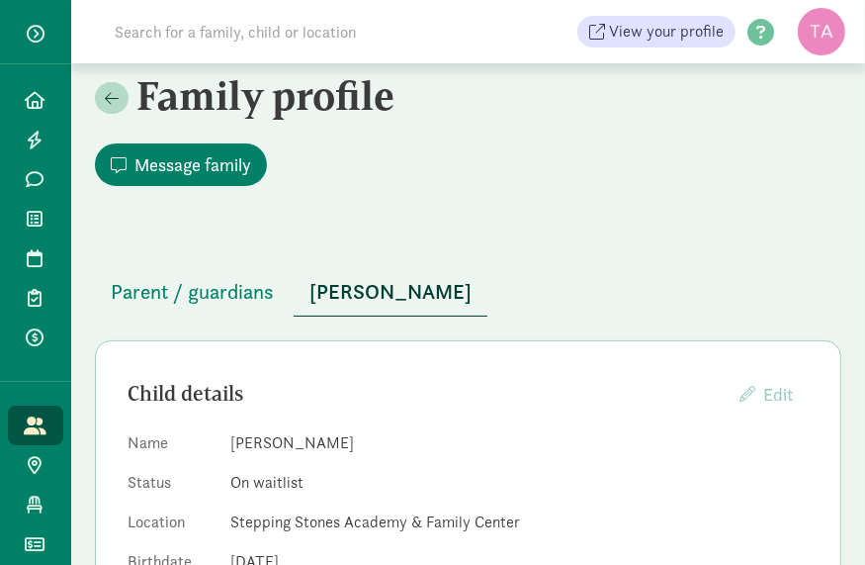
click at [206, 23] on input at bounding box center [340, 32] width 475 height 40
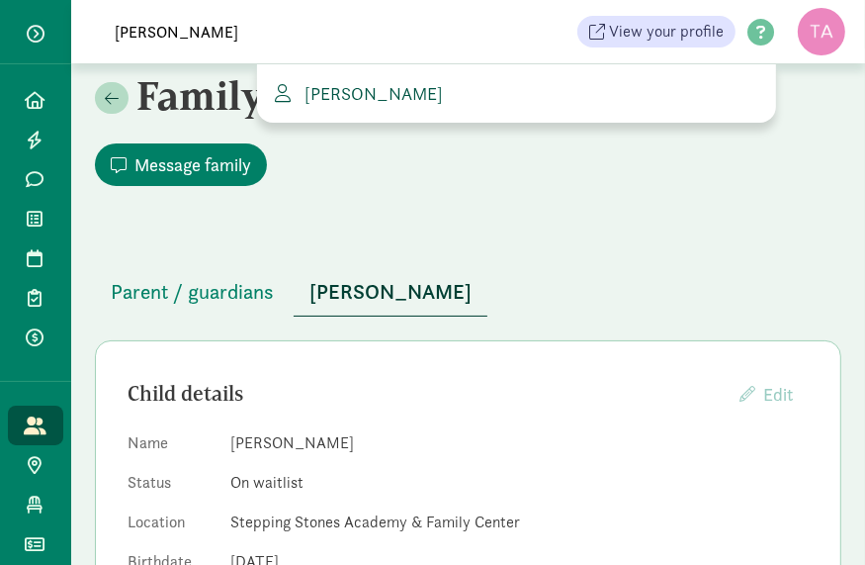
type input "ali adam"
click at [353, 100] on span "Ali Adam" at bounding box center [370, 93] width 146 height 23
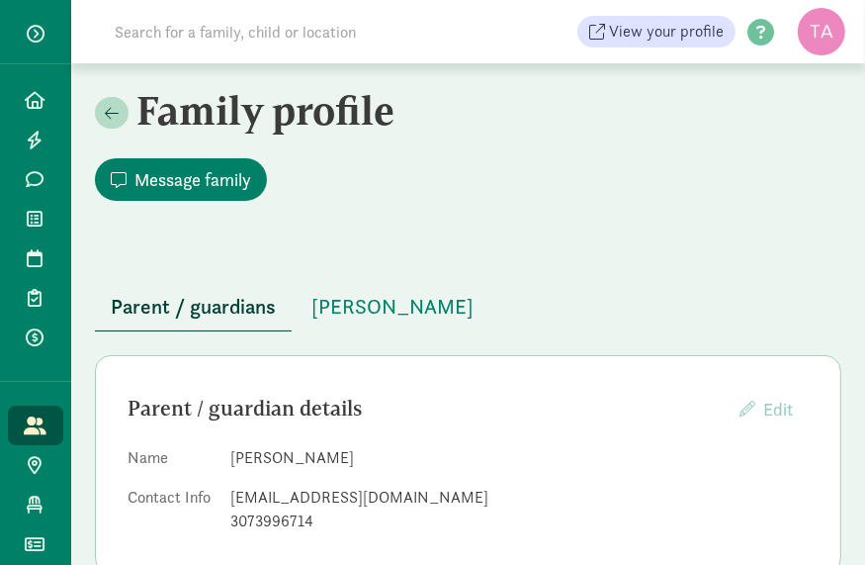
click at [270, 46] on input at bounding box center [340, 32] width 475 height 40
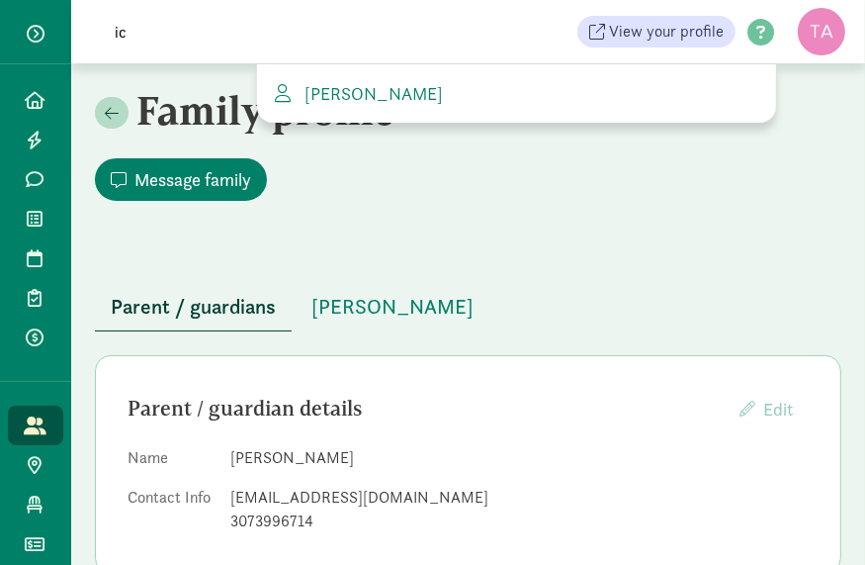
type input "i"
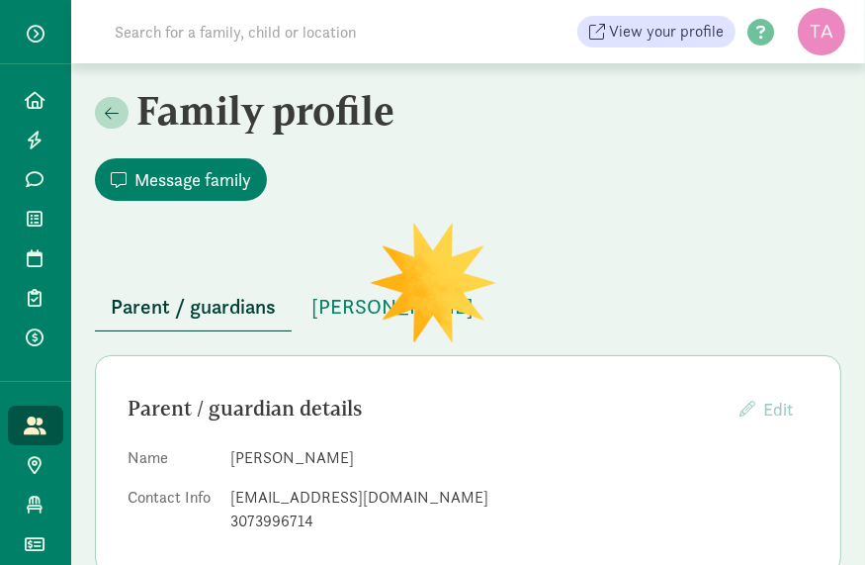
click at [316, 31] on input at bounding box center [340, 32] width 475 height 40
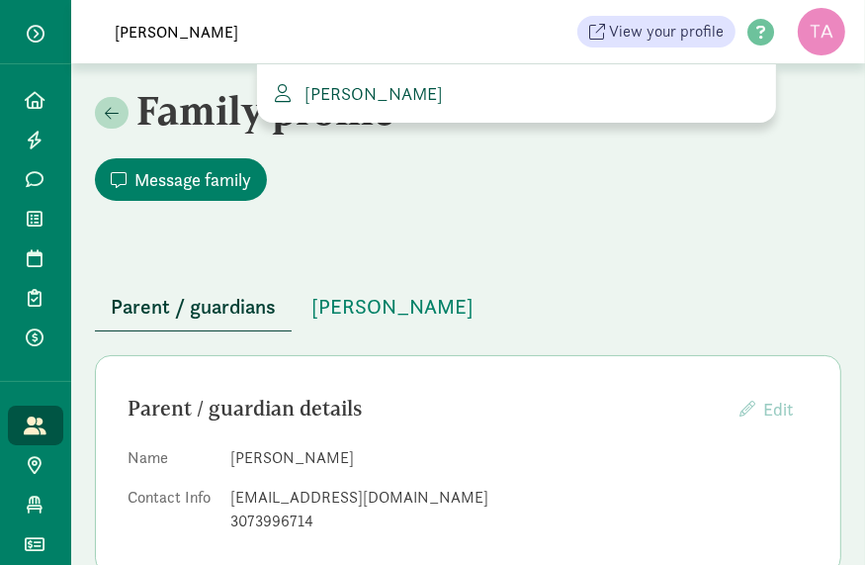
type input "lucy k"
click at [344, 87] on span "[PERSON_NAME]" at bounding box center [370, 93] width 146 height 23
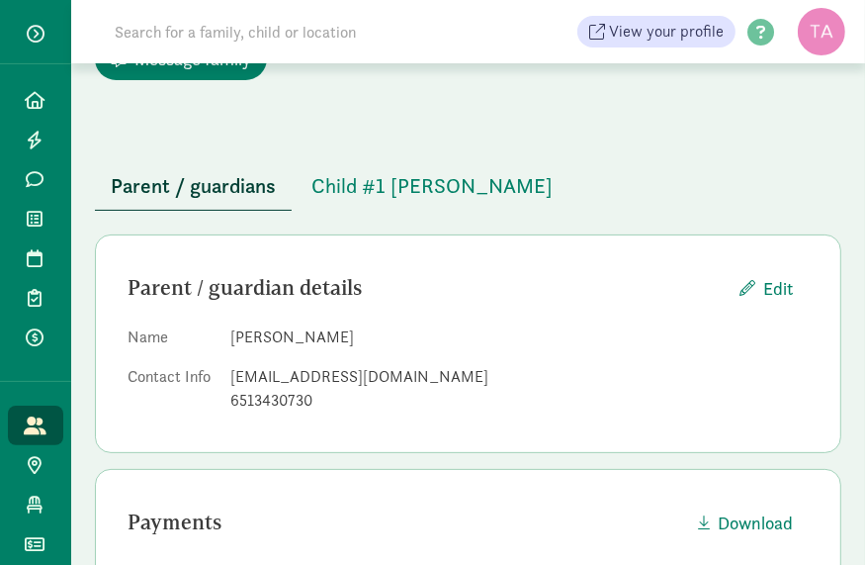
scroll to position [117, 0]
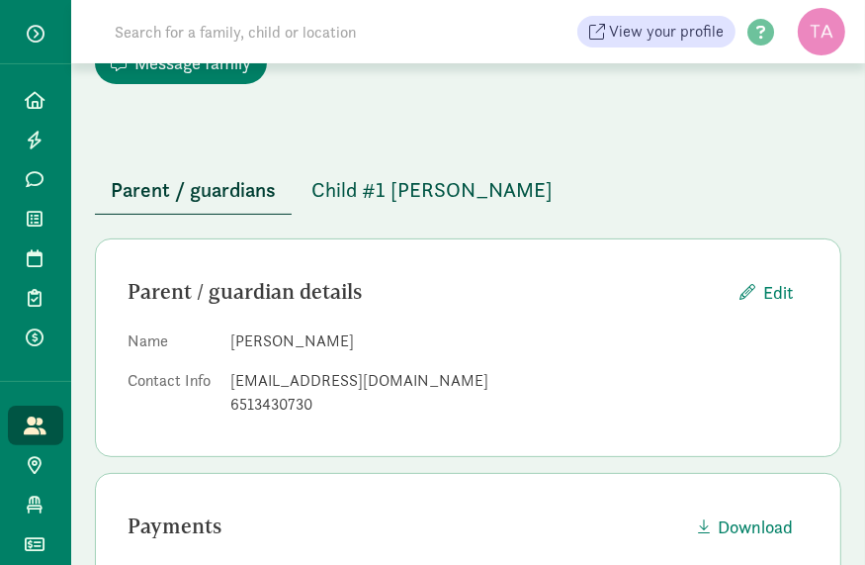
click at [389, 194] on span "Child #1 [PERSON_NAME]" at bounding box center [431, 190] width 241 height 32
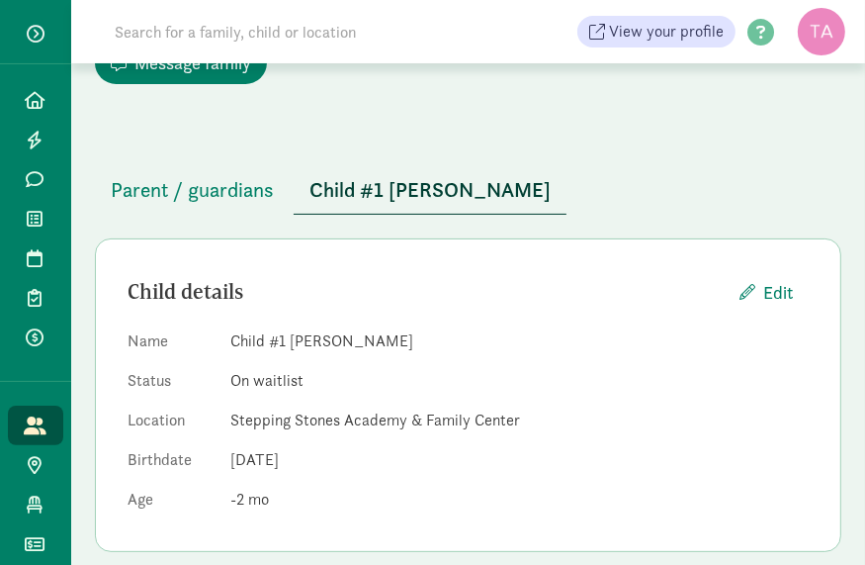
click at [251, 31] on input at bounding box center [340, 32] width 475 height 40
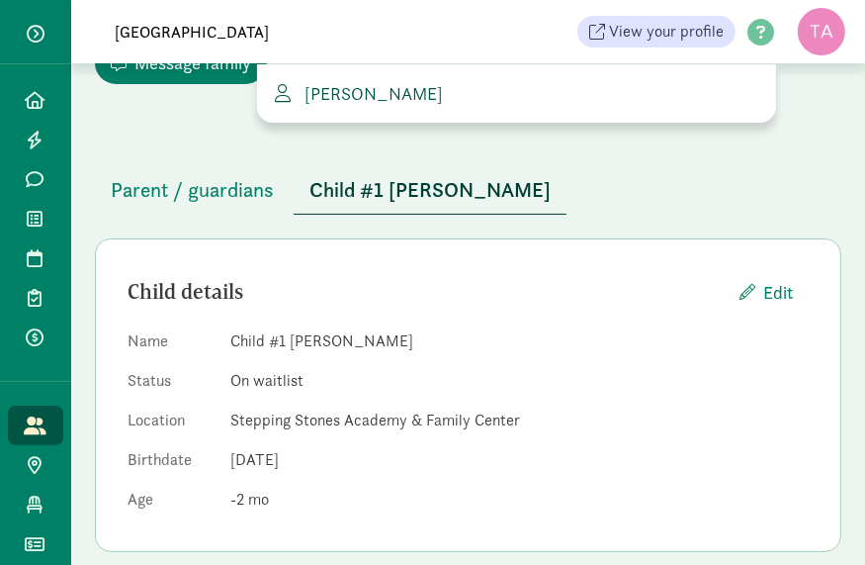
type input "jena"
click at [380, 95] on span "Jena Biondolilo" at bounding box center [370, 93] width 146 height 23
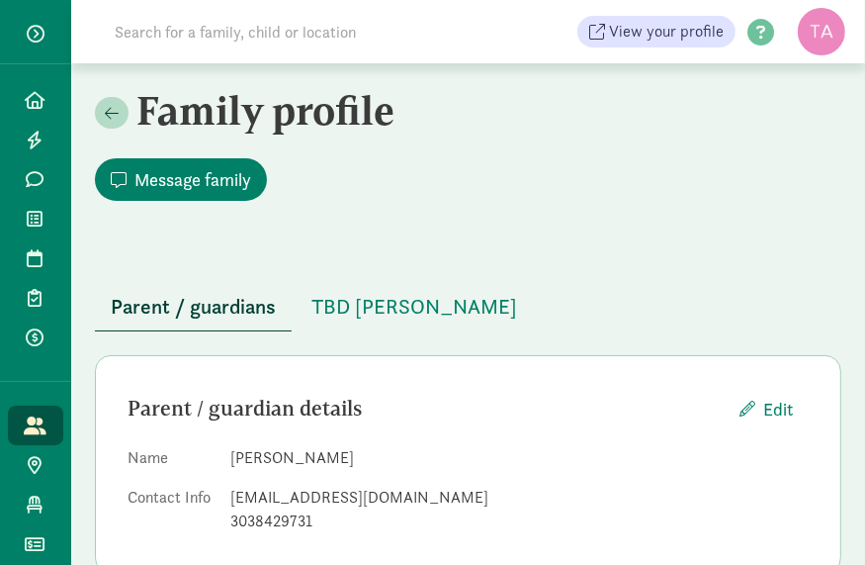
scroll to position [86, 0]
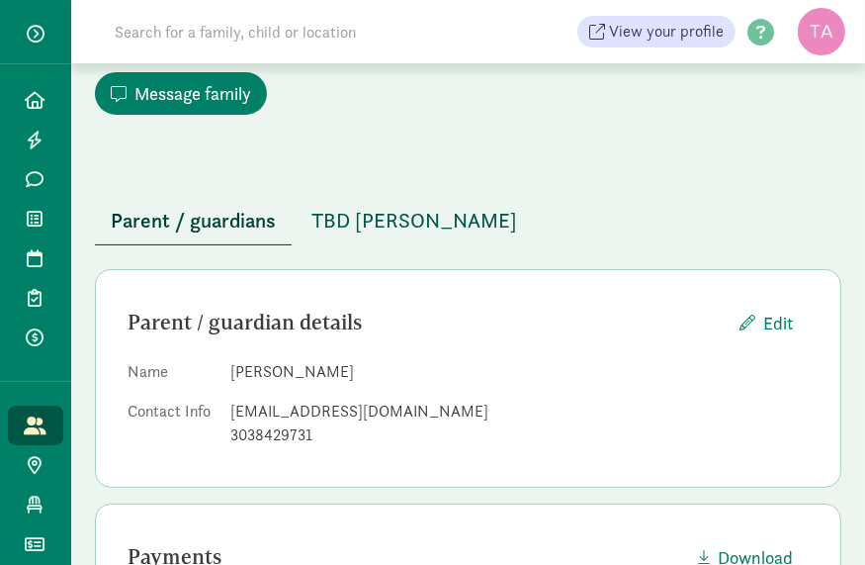
click at [347, 215] on span "TBD Harper" at bounding box center [414, 221] width 206 height 32
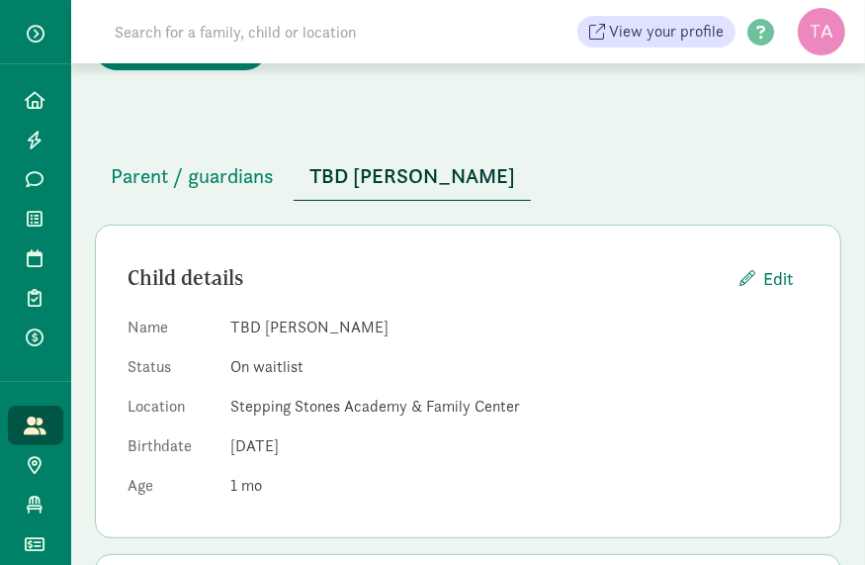
scroll to position [133, 0]
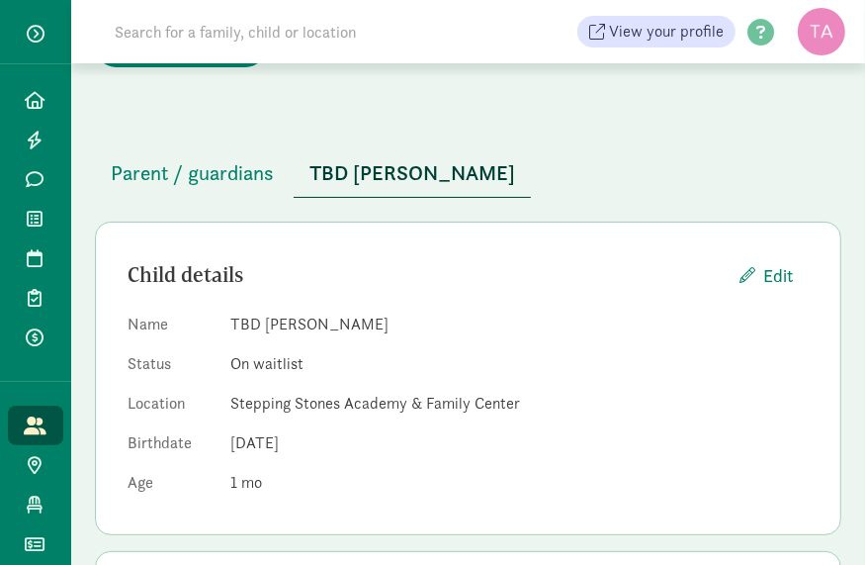
click at [233, 31] on input at bounding box center [340, 32] width 475 height 40
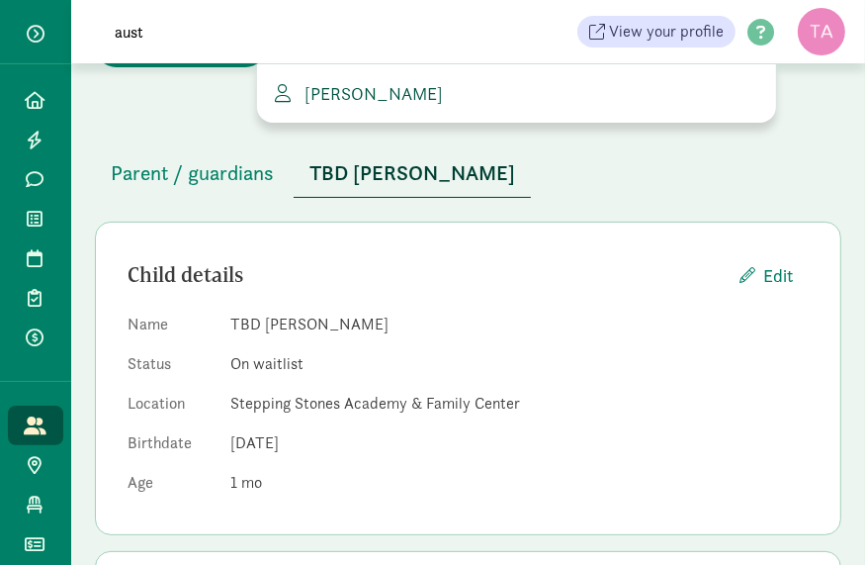
type input "aust"
click at [392, 96] on span "Austin Starnes" at bounding box center [370, 93] width 146 height 23
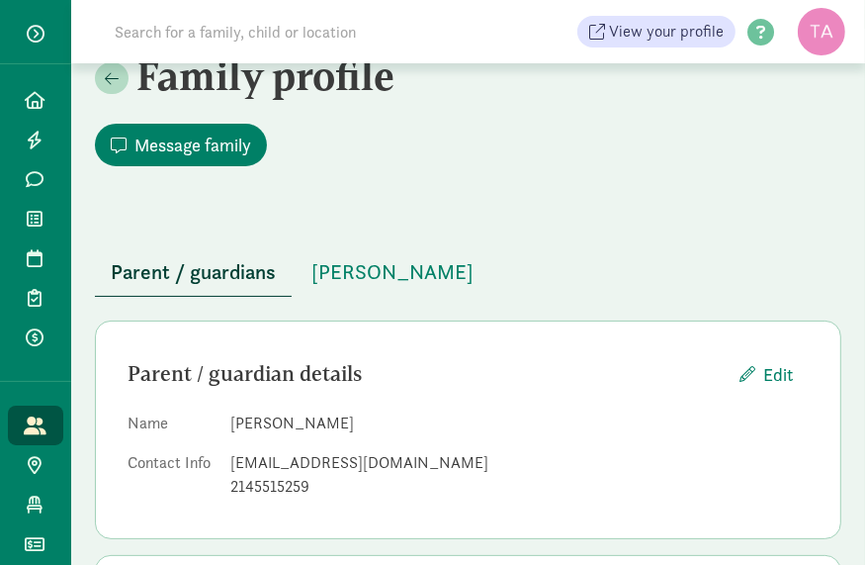
scroll to position [36, 0]
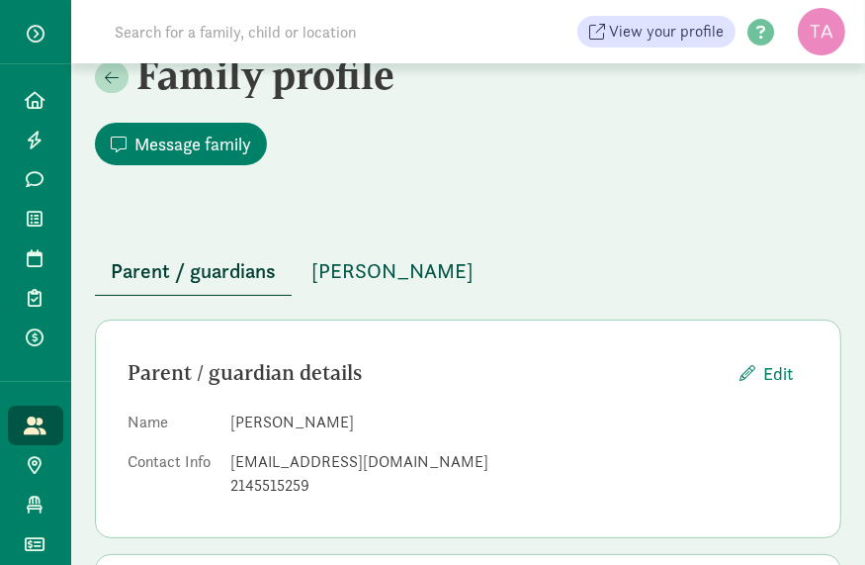
click at [375, 275] on span "[PERSON_NAME]" at bounding box center [392, 271] width 162 height 32
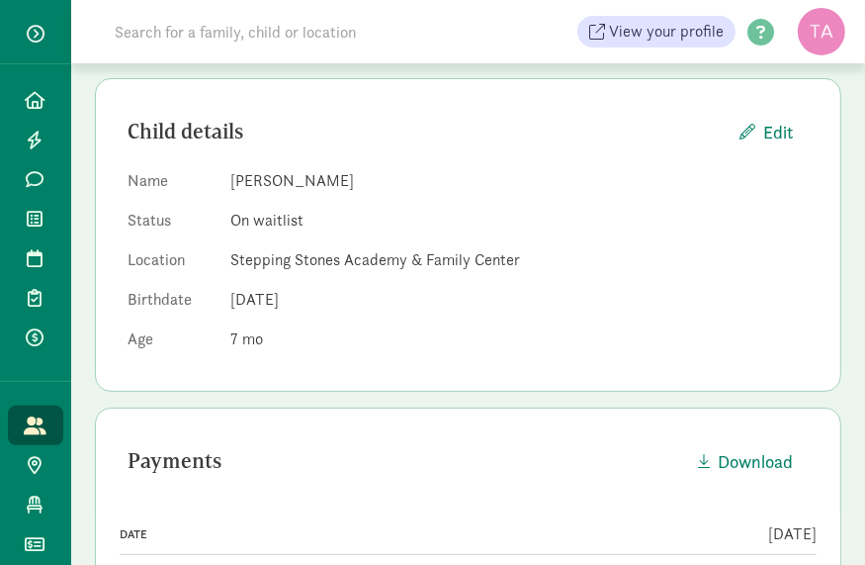
scroll to position [276, 0]
drag, startPoint x: 337, startPoint y: 177, endPoint x: 229, endPoint y: 180, distance: 107.8
click at [230, 180] on dd "Adelie Starnes" at bounding box center [519, 182] width 578 height 24
copy dd "Adelie Starnes"
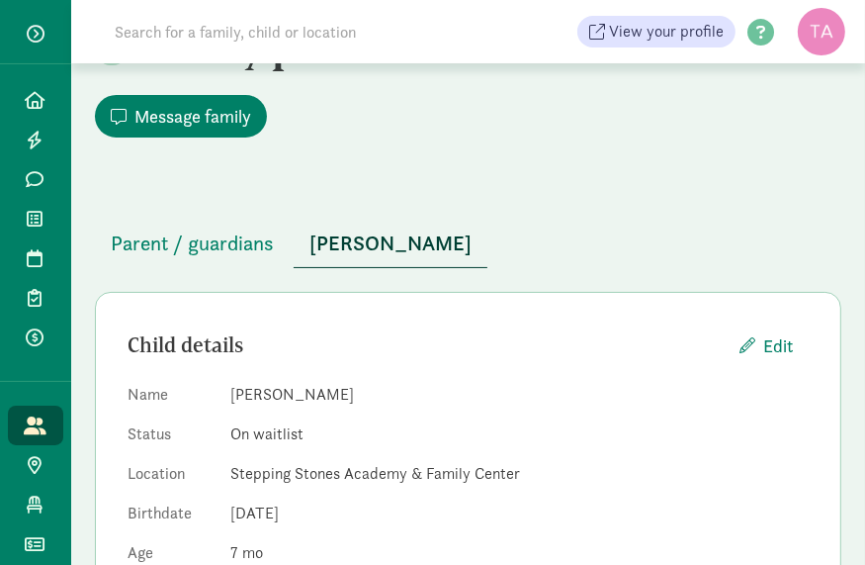
scroll to position [0, 0]
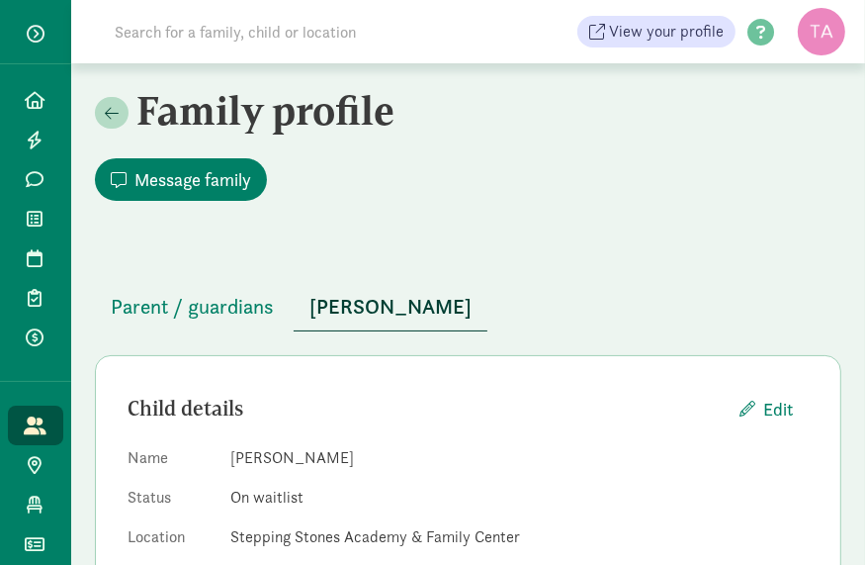
click at [243, 32] on input at bounding box center [340, 32] width 475 height 40
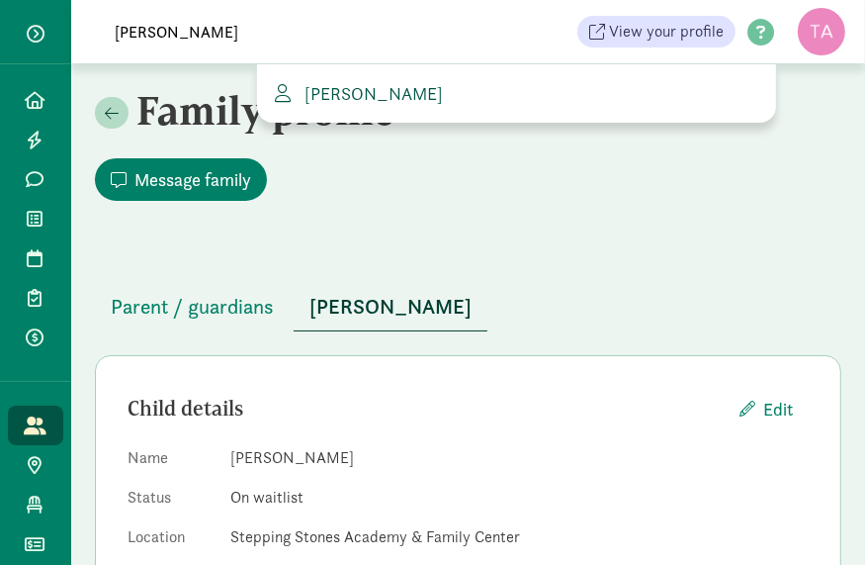
type input "corey hog"
click at [376, 106] on link "[PERSON_NAME]" at bounding box center [516, 93] width 487 height 27
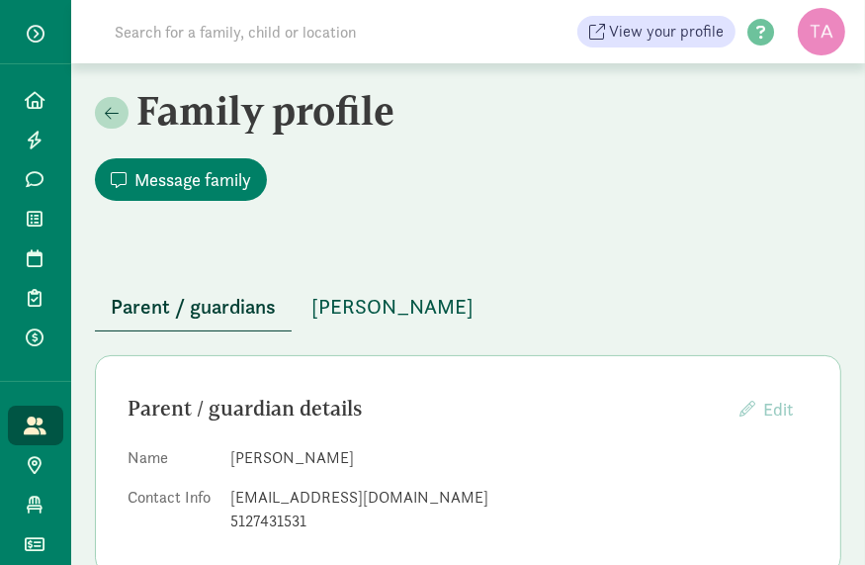
click at [360, 307] on span "[PERSON_NAME]" at bounding box center [392, 307] width 162 height 32
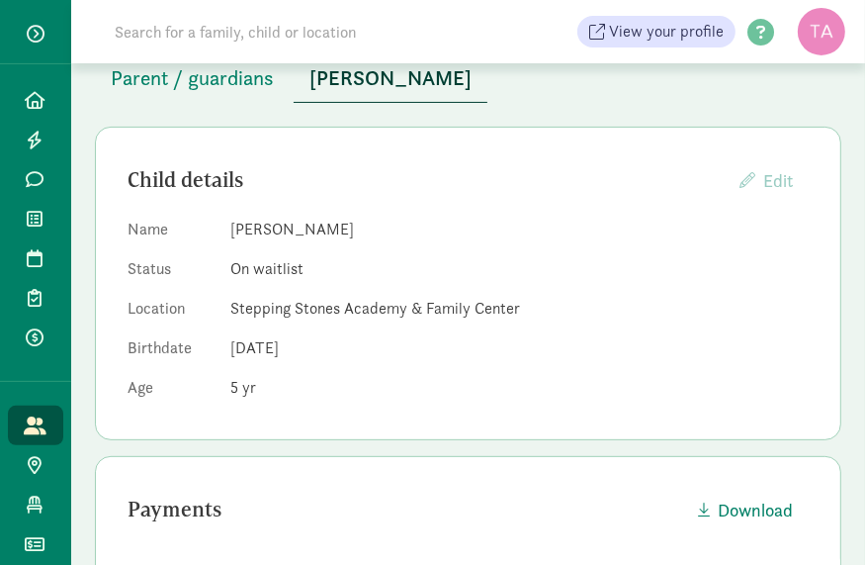
scroll to position [229, 0]
click at [392, 275] on dd "On waitlist" at bounding box center [519, 268] width 578 height 24
click at [383, 363] on dl "Name [PERSON_NAME] Status On waitlist Location Stepping Stones Academy & Family…" at bounding box center [468, 312] width 681 height 190
